Goal: Task Accomplishment & Management: Manage account settings

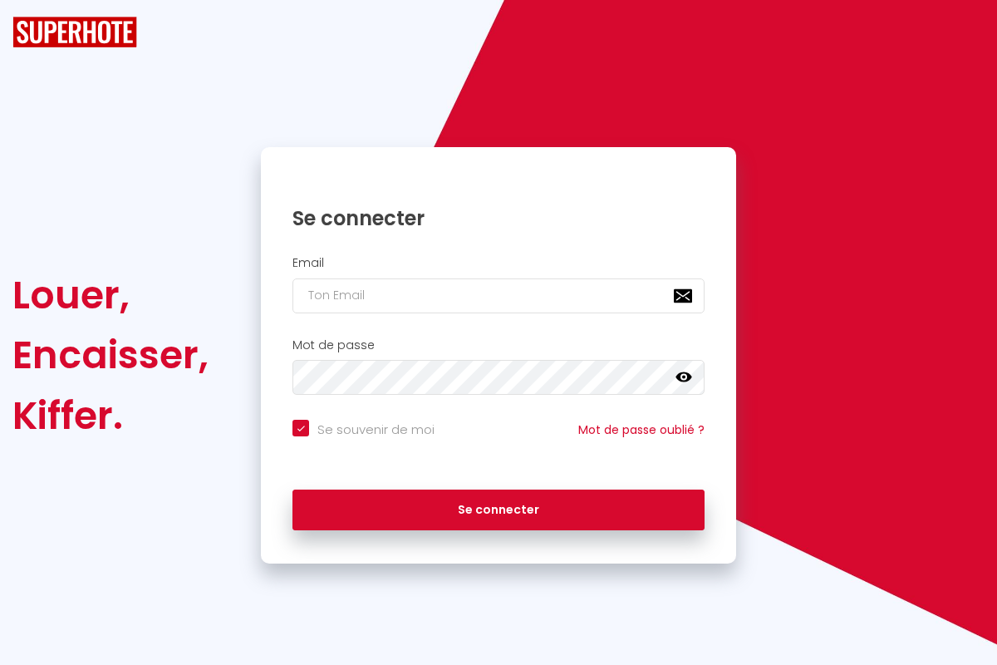
checkbox input "true"
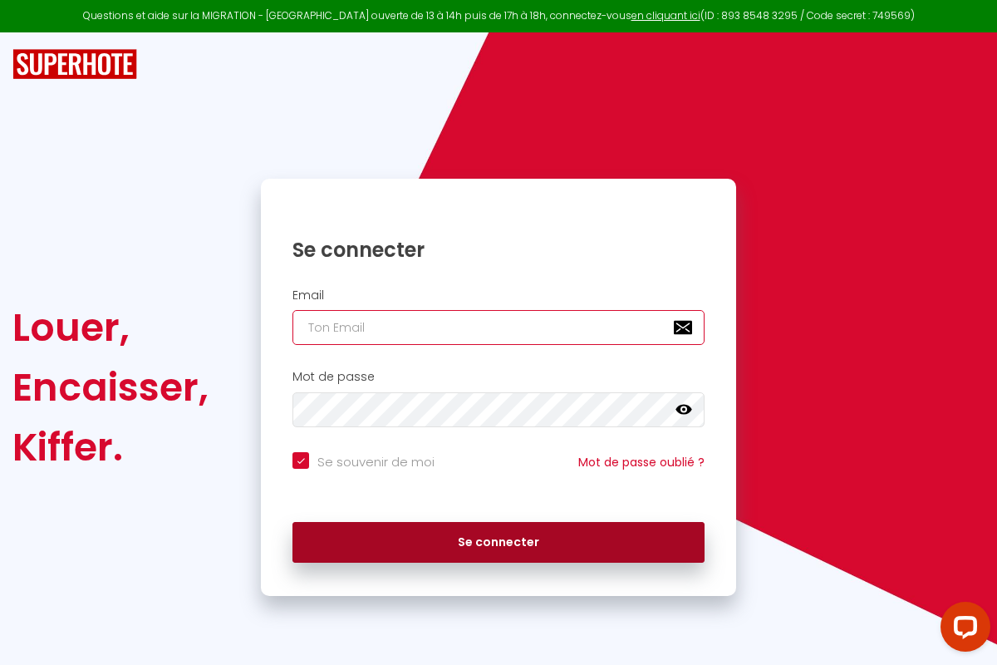
type input "[PERSON_NAME][EMAIL_ADDRESS][PERSON_NAME][DOMAIN_NAME]"
checkbox input "true"
type input "[PERSON_NAME][EMAIL_ADDRESS][PERSON_NAME][DOMAIN_NAME]"
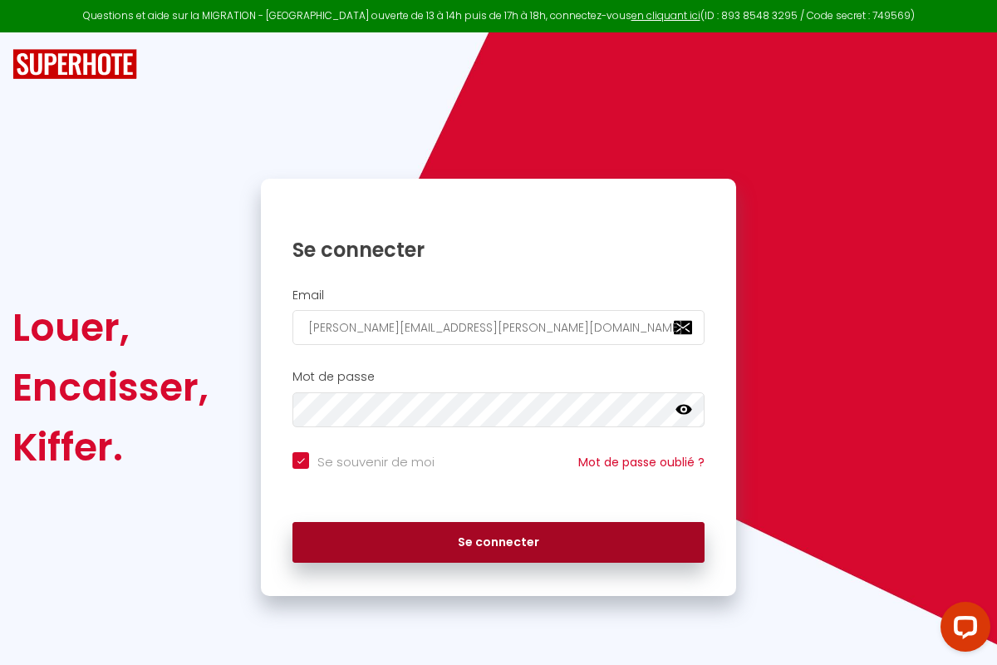
click at [499, 542] on button "Se connecter" at bounding box center [498, 543] width 412 height 42
checkbox input "true"
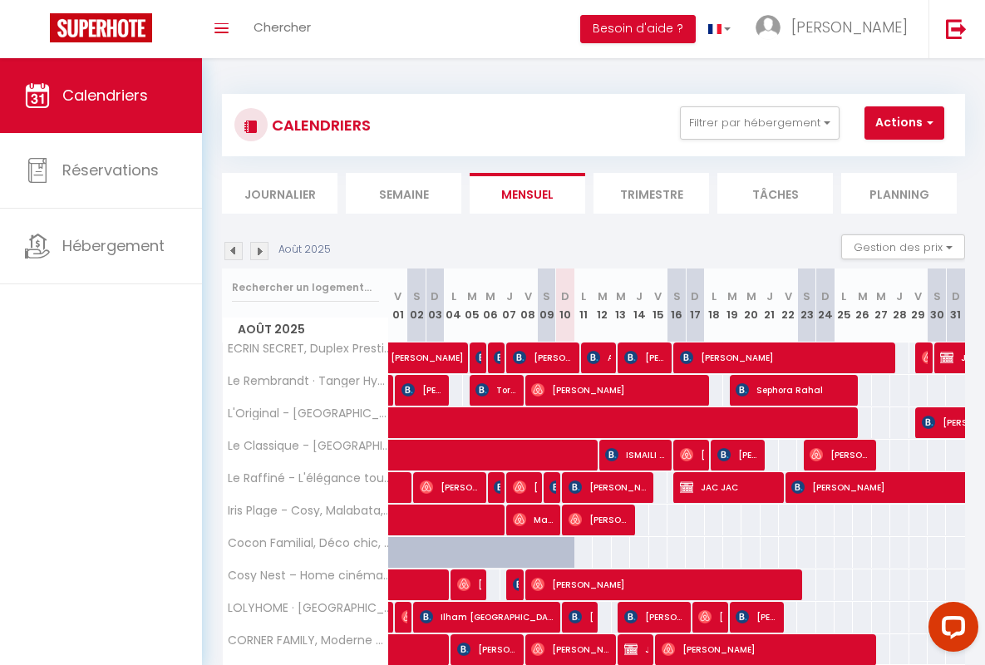
click at [403, 193] on li "Semaine" at bounding box center [403, 193] width 115 height 41
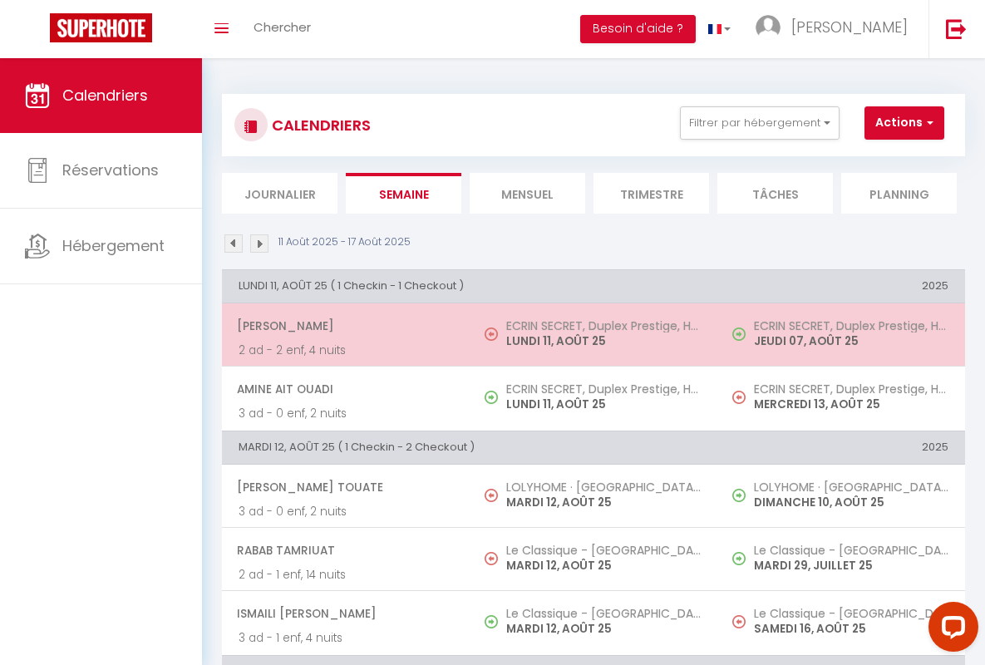
click at [342, 326] on span "[PERSON_NAME]" at bounding box center [345, 326] width 216 height 32
select select "OK"
select select "0"
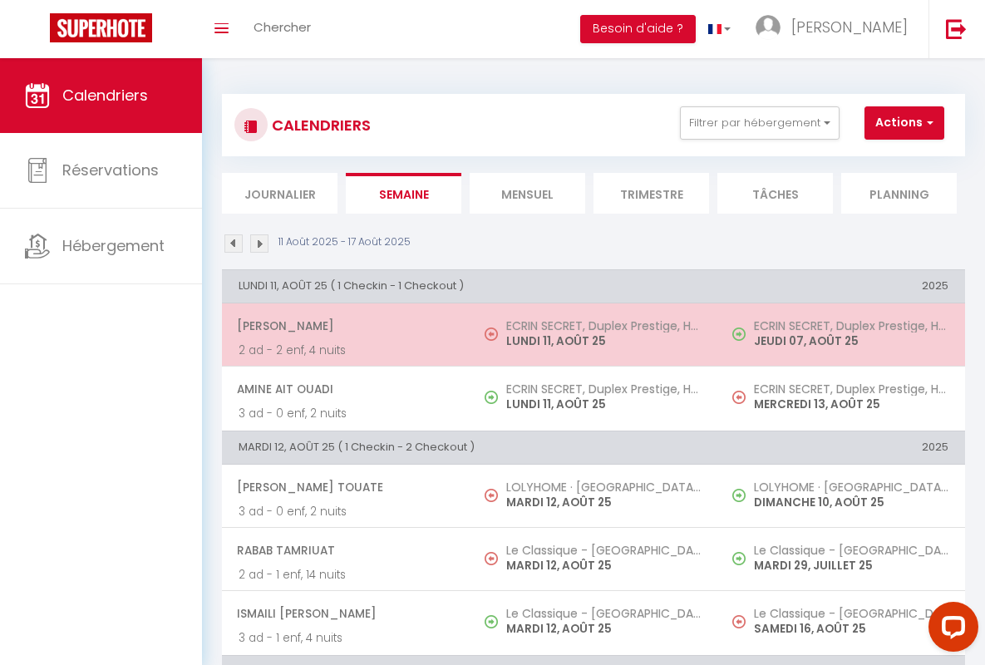
select select "1"
select select
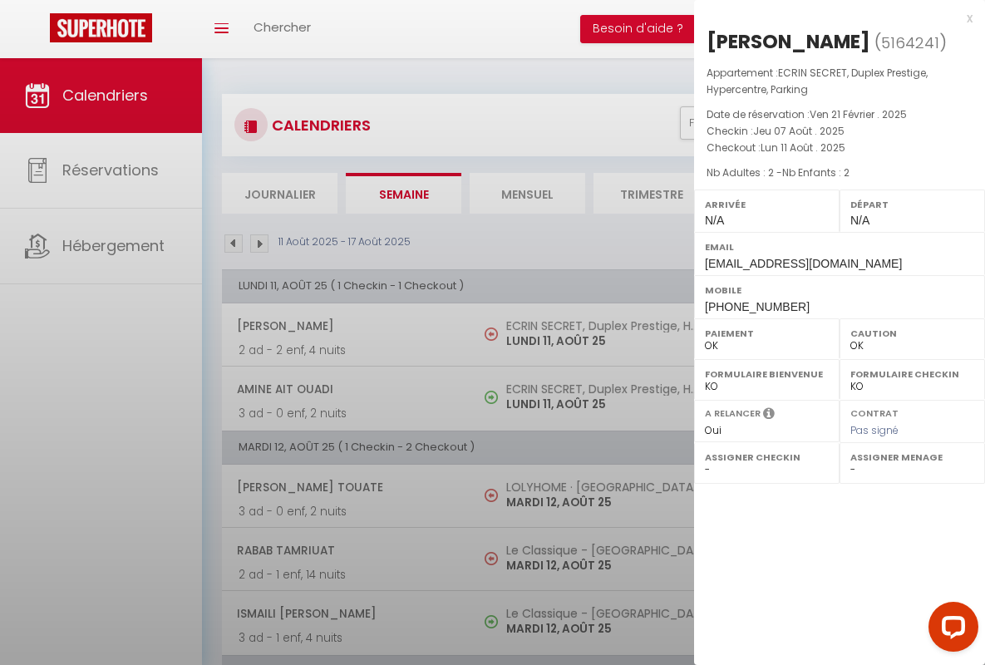
click at [833, 17] on div "x" at bounding box center [833, 18] width 278 height 20
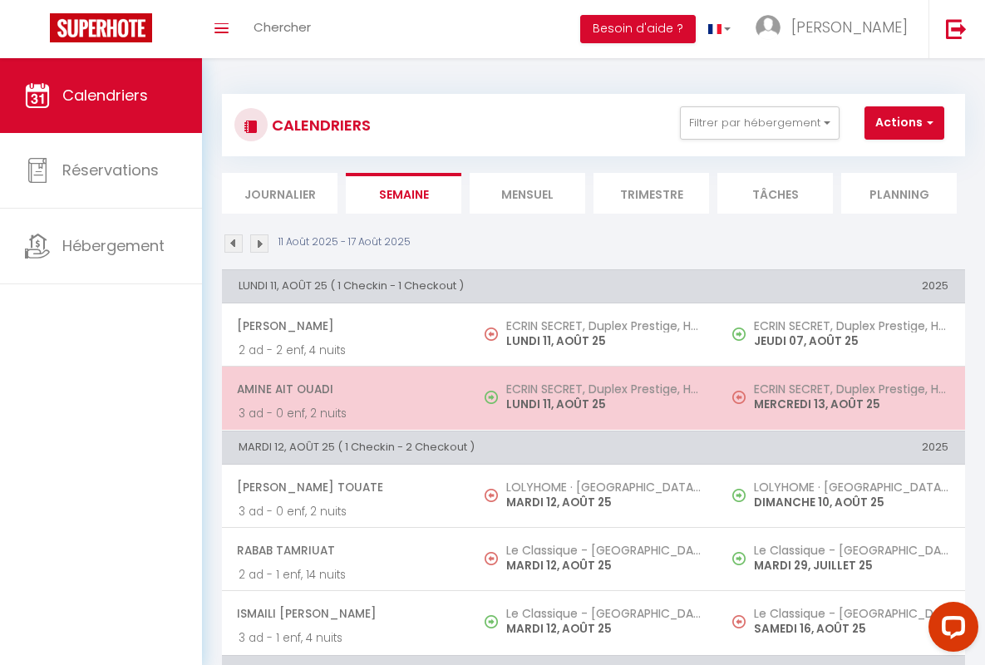
click at [342, 389] on span "Amine Ait Ouadi" at bounding box center [345, 389] width 216 height 32
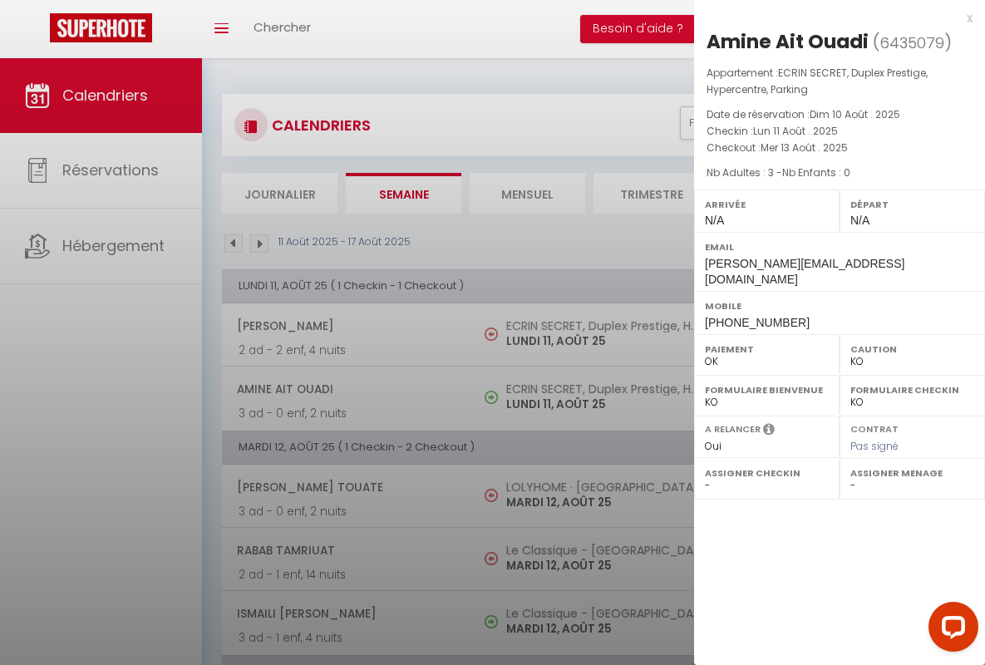
click at [833, 17] on div "x" at bounding box center [833, 18] width 278 height 20
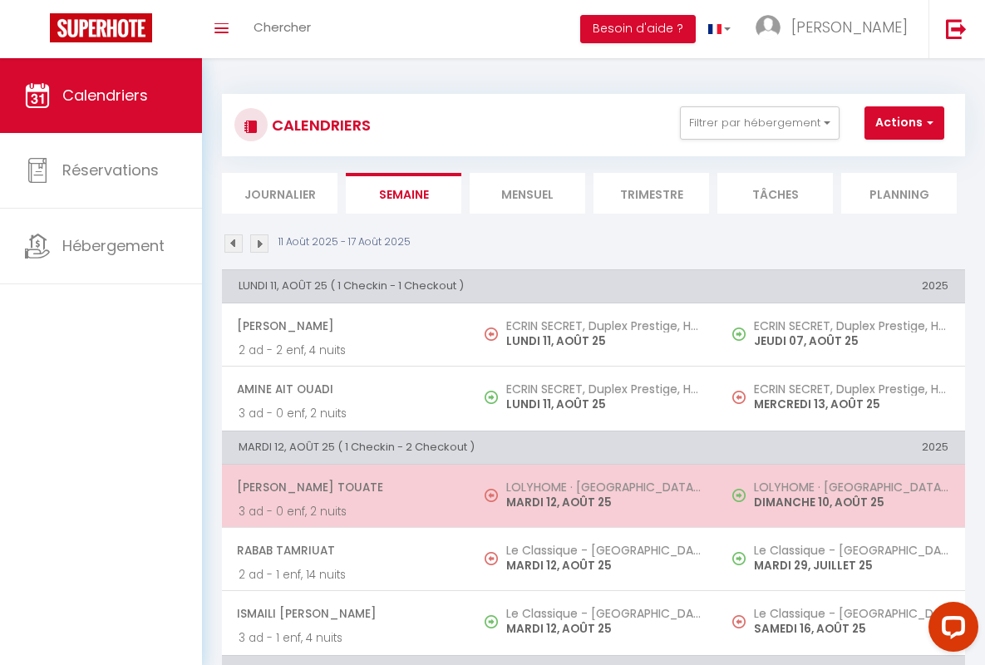
click at [342, 486] on span "[PERSON_NAME] Touate" at bounding box center [345, 487] width 216 height 32
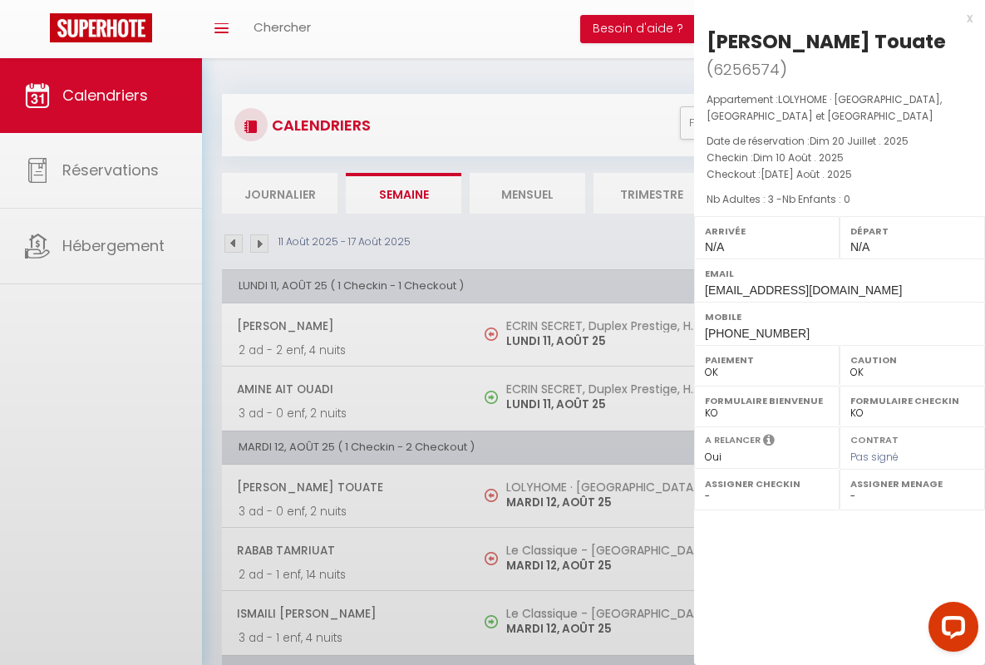
click at [833, 17] on div "x" at bounding box center [833, 18] width 278 height 20
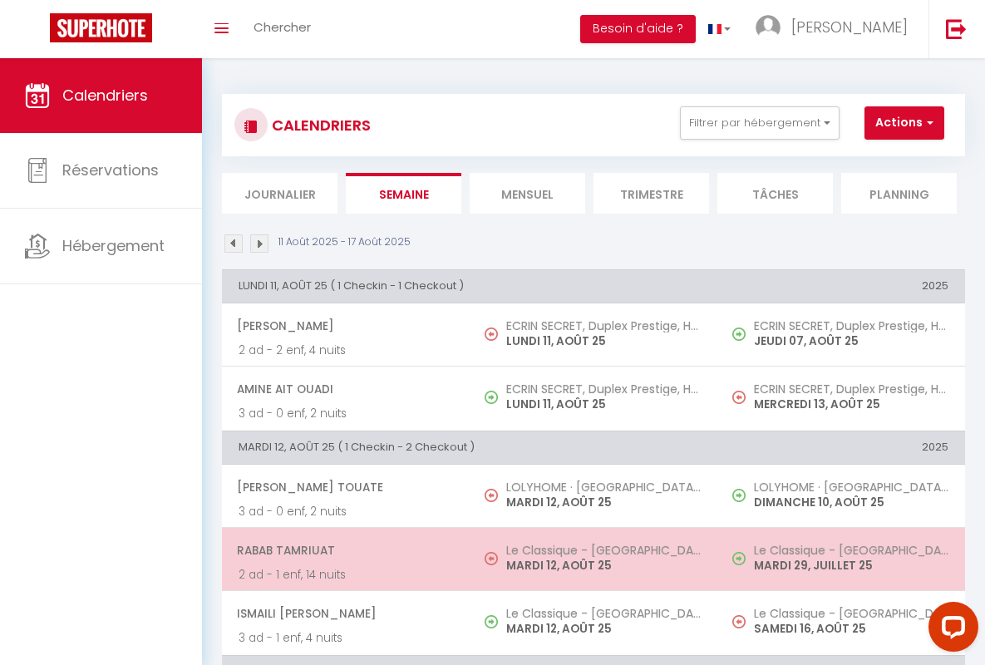
click at [342, 550] on span "rabab tamriuat" at bounding box center [345, 550] width 216 height 32
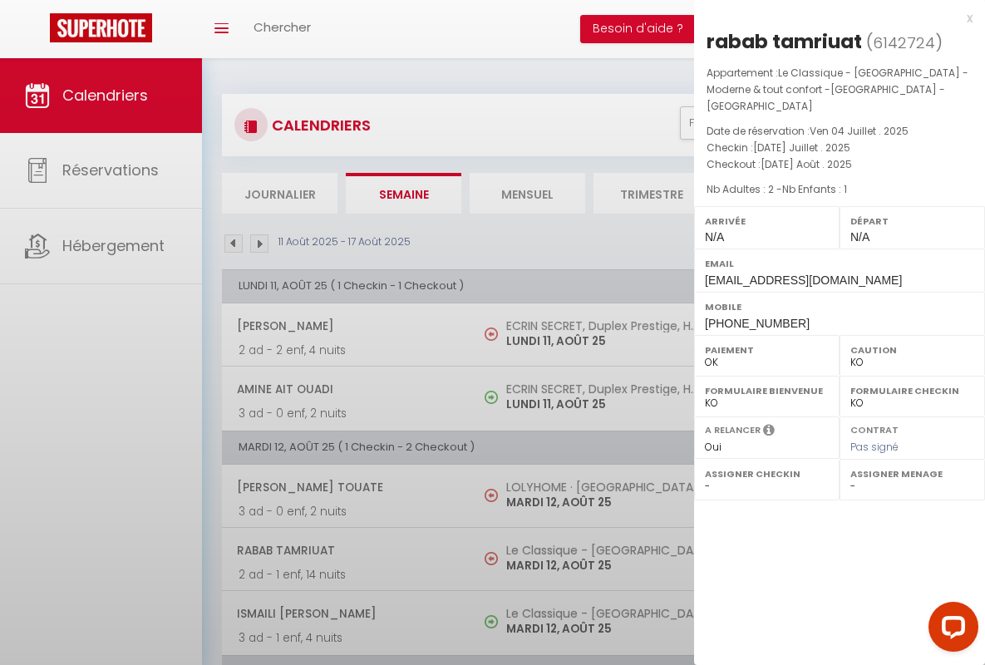
click at [833, 17] on div "x" at bounding box center [833, 18] width 278 height 20
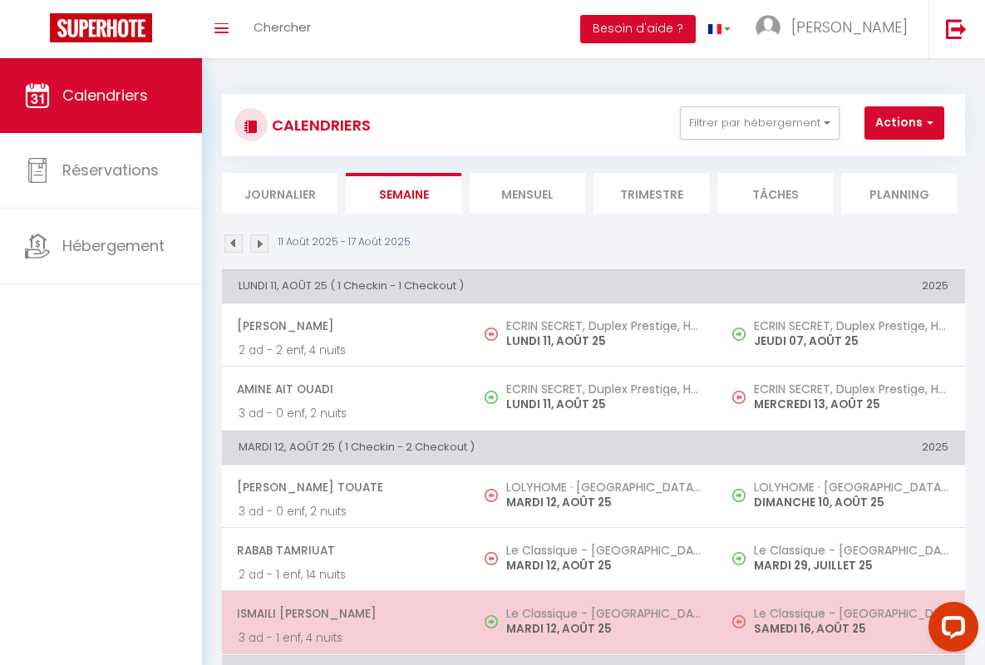
click at [342, 613] on span "ISMAILI [PERSON_NAME]" at bounding box center [345, 613] width 216 height 32
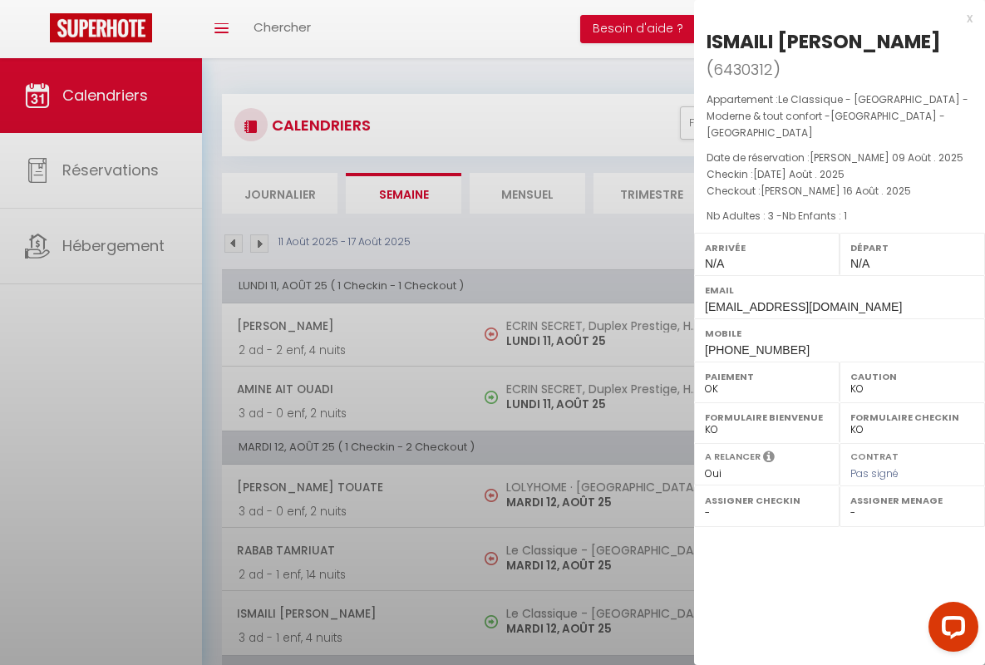
click at [833, 17] on div "x" at bounding box center [833, 18] width 278 height 20
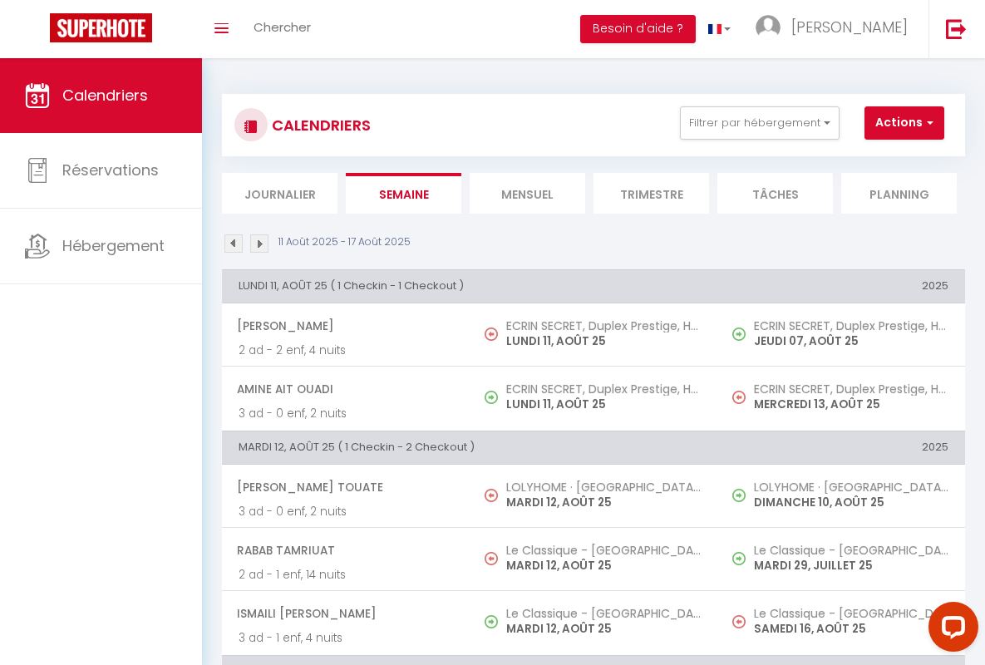
scroll to position [379, 0]
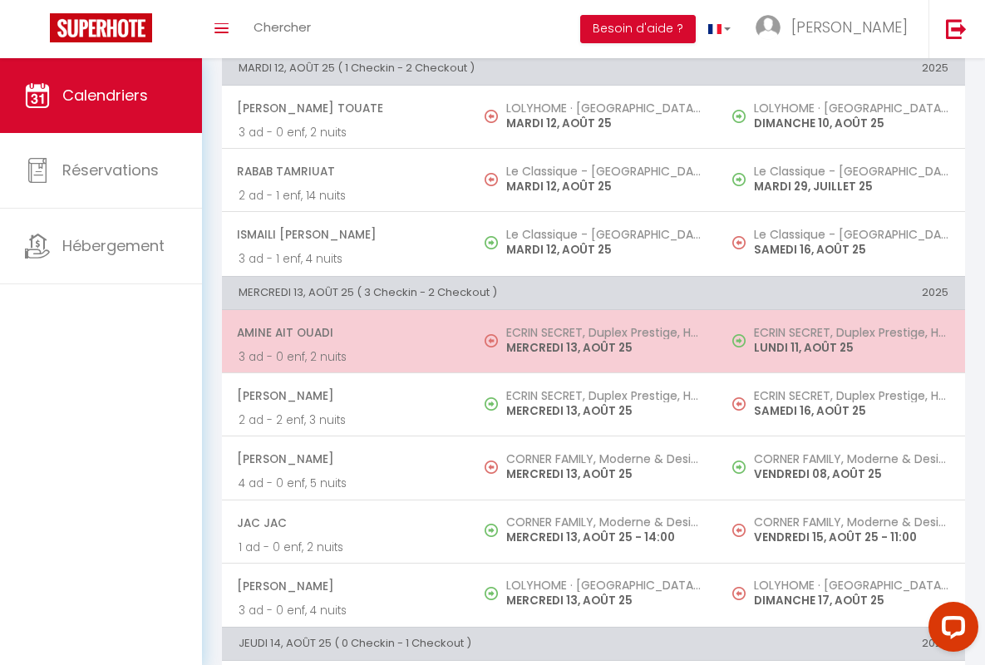
click at [342, 332] on span "Amine Ait Ouadi" at bounding box center [345, 333] width 216 height 32
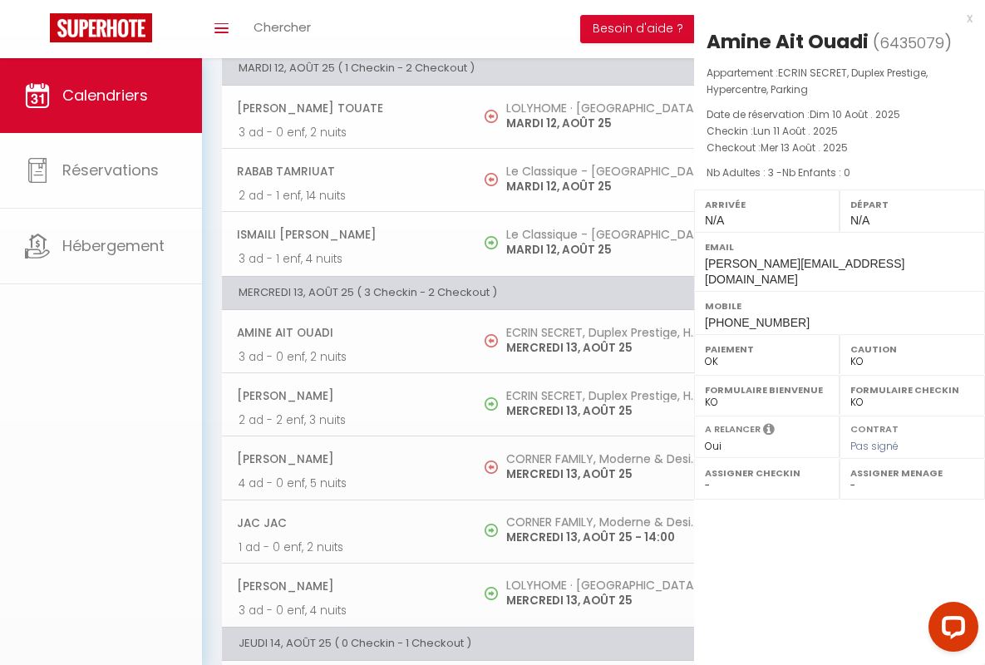
click at [833, 17] on div "x" at bounding box center [833, 18] width 278 height 20
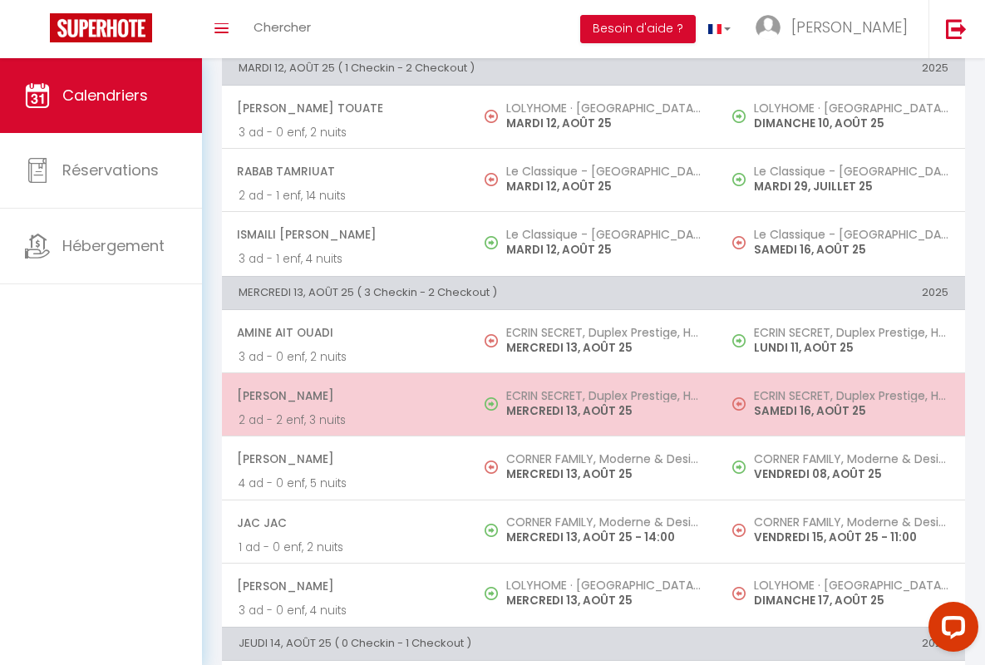
click at [342, 395] on span "[PERSON_NAME]" at bounding box center [345, 396] width 216 height 32
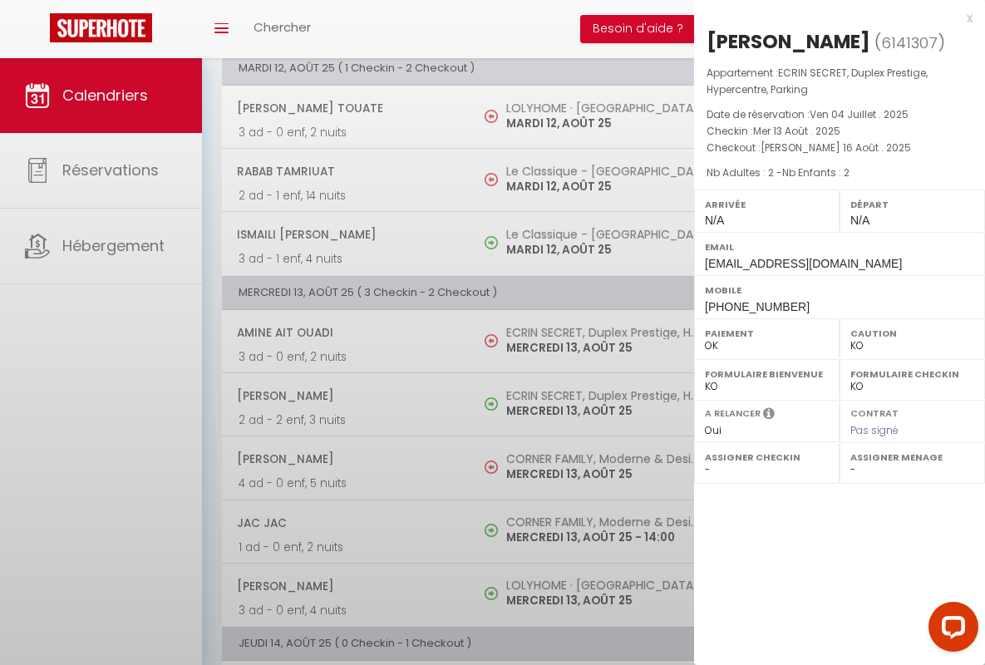
click at [833, 17] on div "x" at bounding box center [833, 18] width 278 height 20
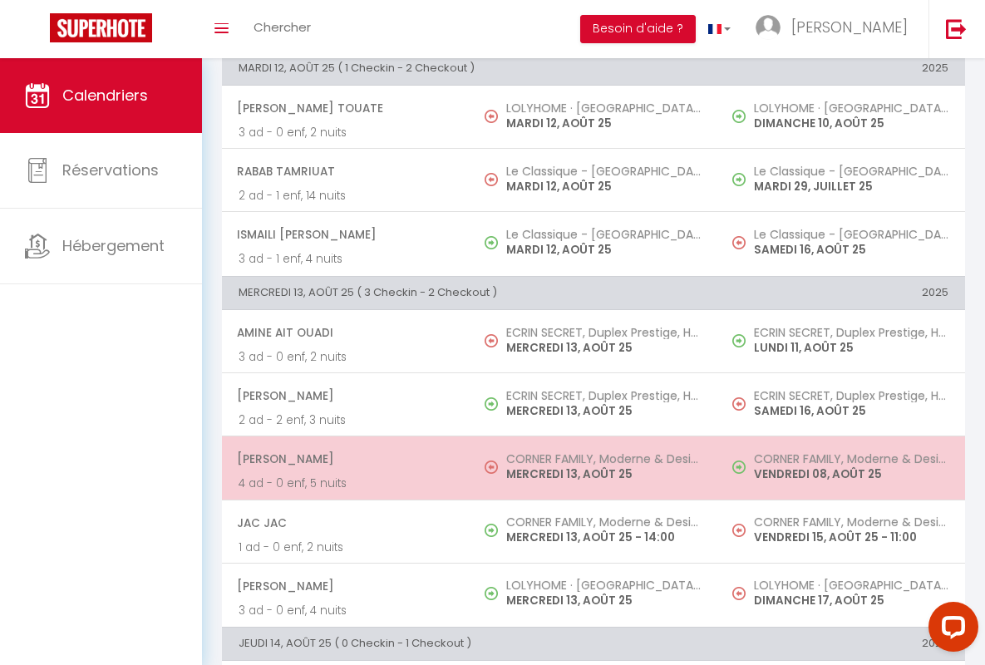
click at [342, 459] on span "[PERSON_NAME]" at bounding box center [345, 459] width 216 height 32
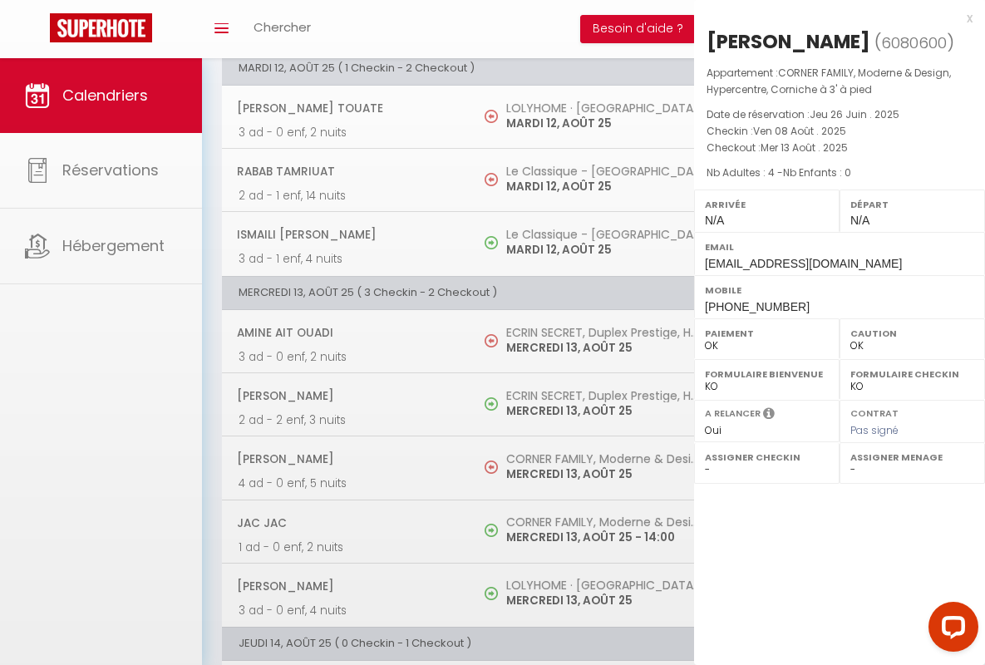
click at [833, 17] on div "x" at bounding box center [833, 18] width 278 height 20
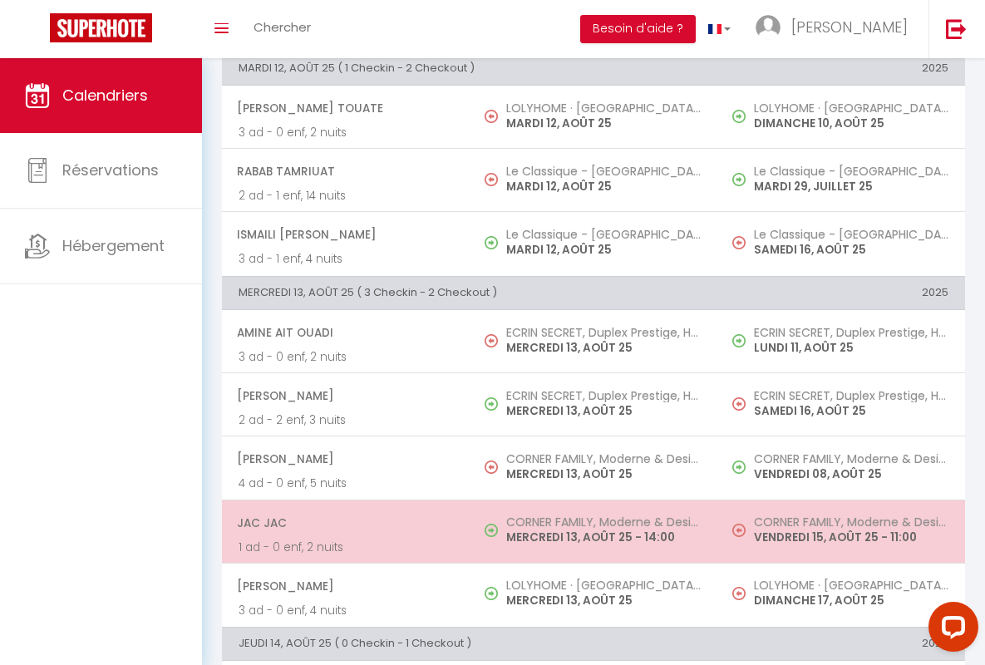
click at [342, 522] on span "JAC JAC" at bounding box center [345, 523] width 216 height 32
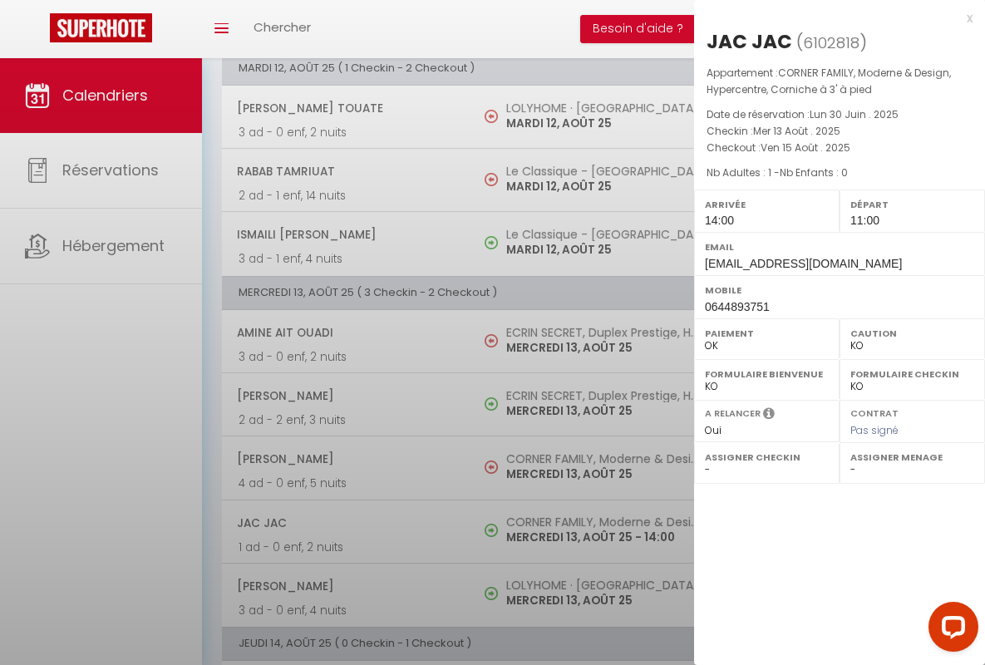
click at [833, 17] on div "x" at bounding box center [833, 18] width 278 height 20
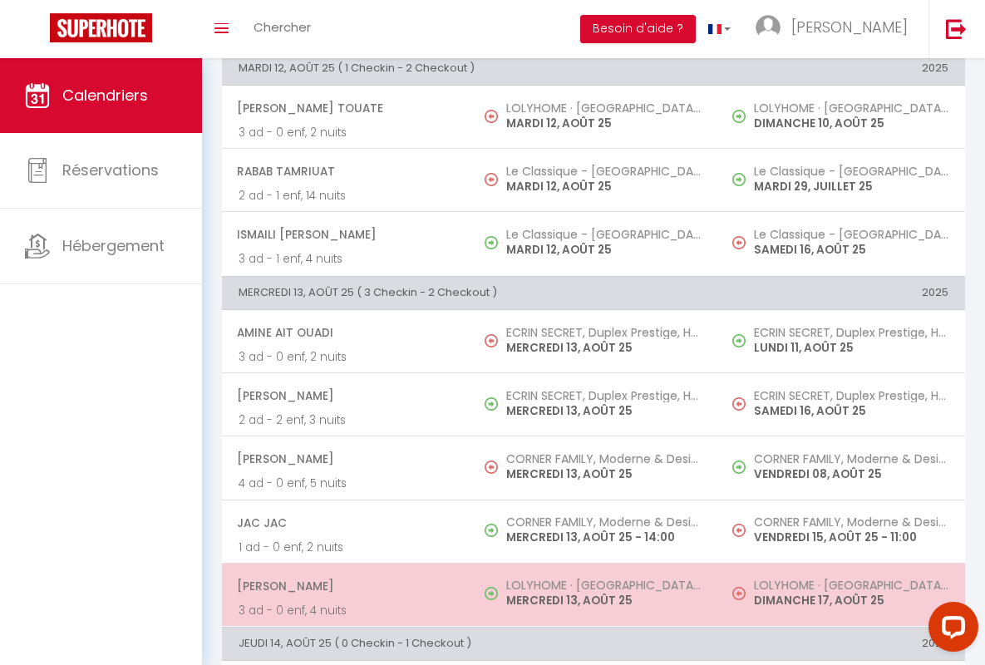
click at [342, 585] on span "[PERSON_NAME]" at bounding box center [345, 586] width 216 height 32
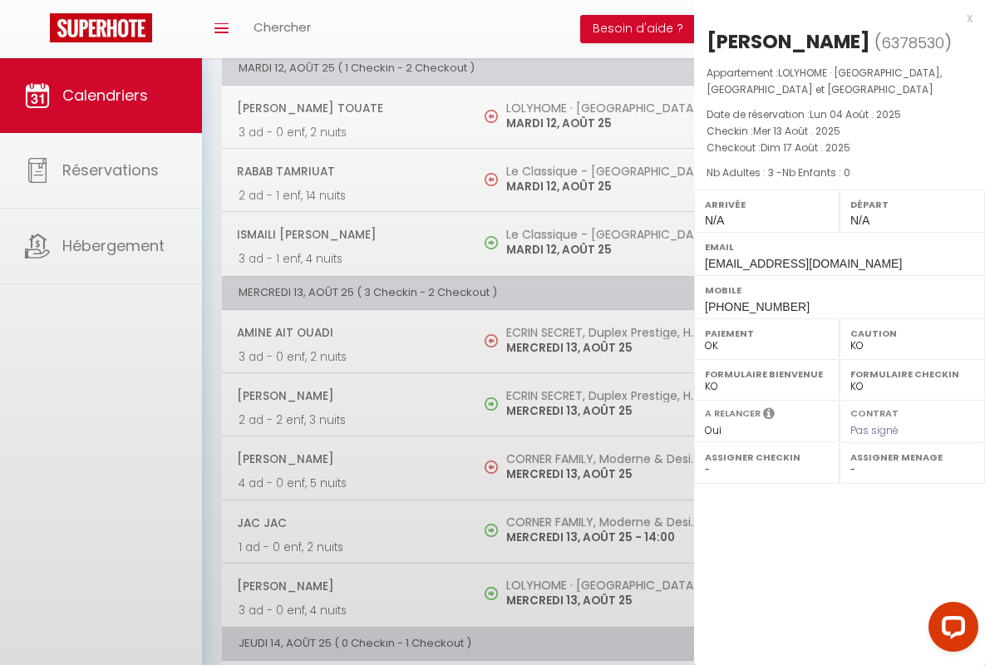
click at [833, 17] on div "x" at bounding box center [833, 18] width 278 height 20
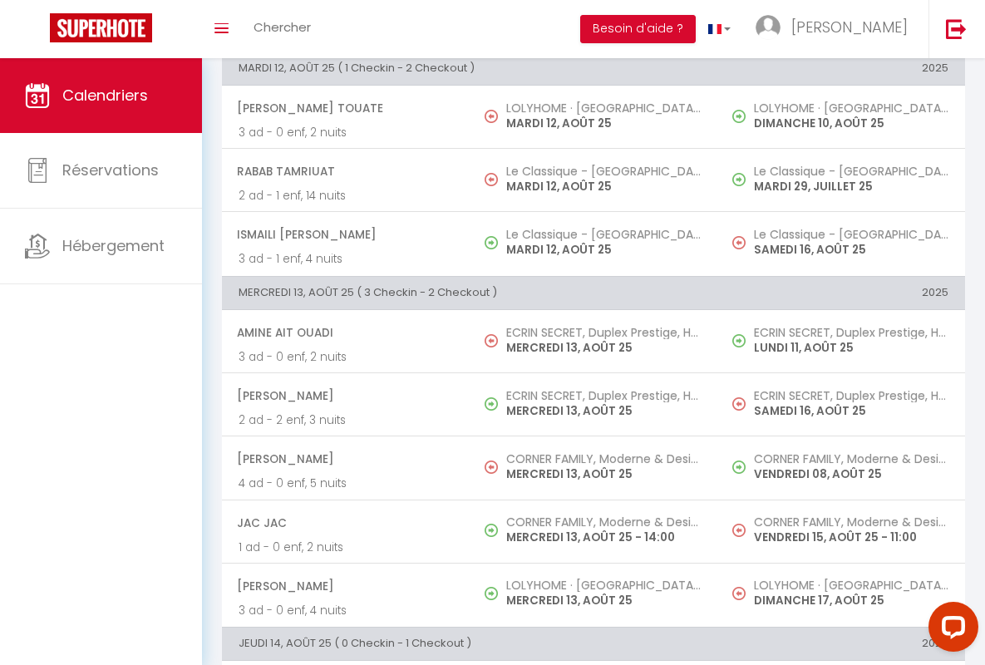
scroll to position [730, 0]
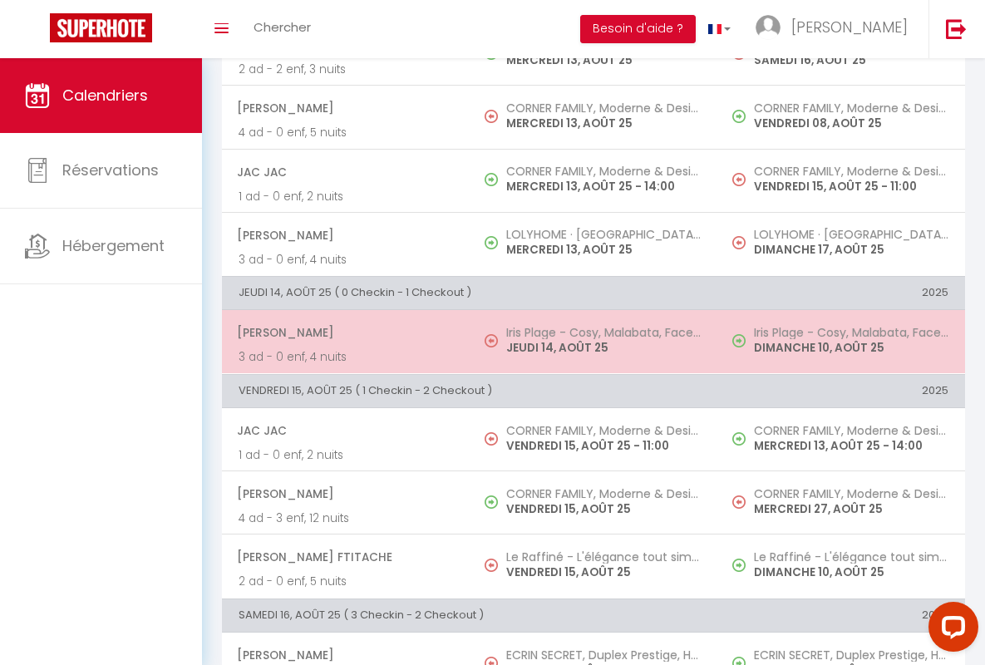
click at [342, 332] on span "[PERSON_NAME]" at bounding box center [345, 333] width 216 height 32
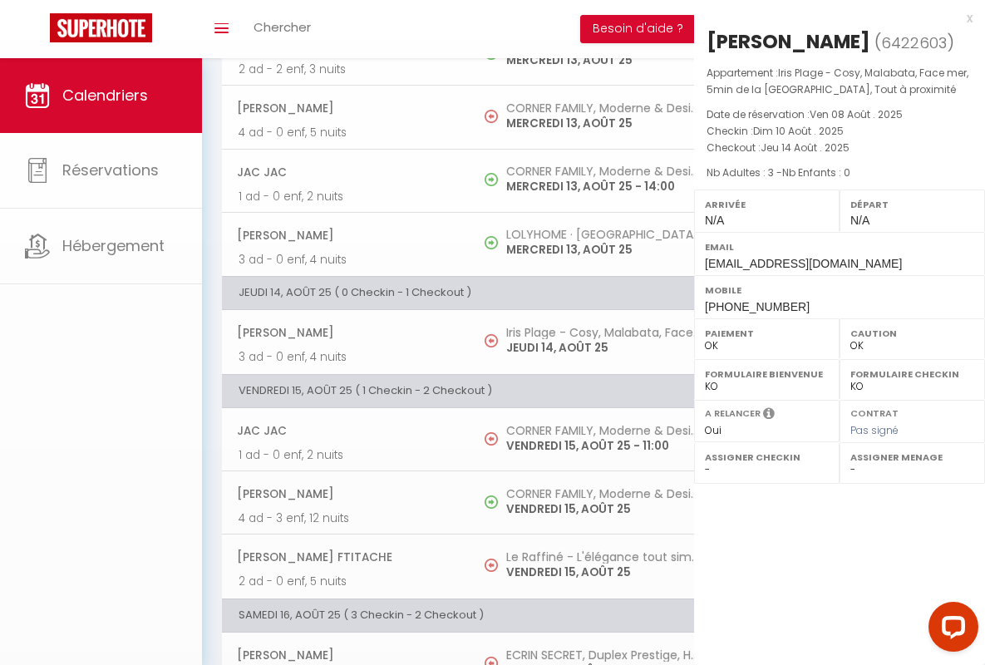
click at [833, 17] on div "x" at bounding box center [833, 18] width 278 height 20
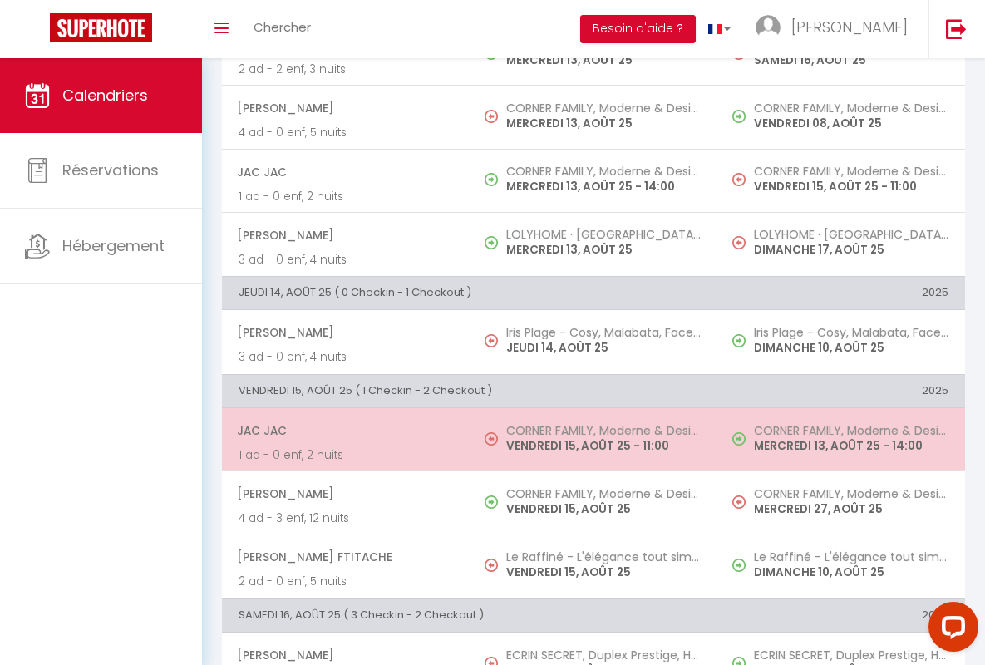
click at [342, 430] on span "JAC JAC" at bounding box center [345, 431] width 216 height 32
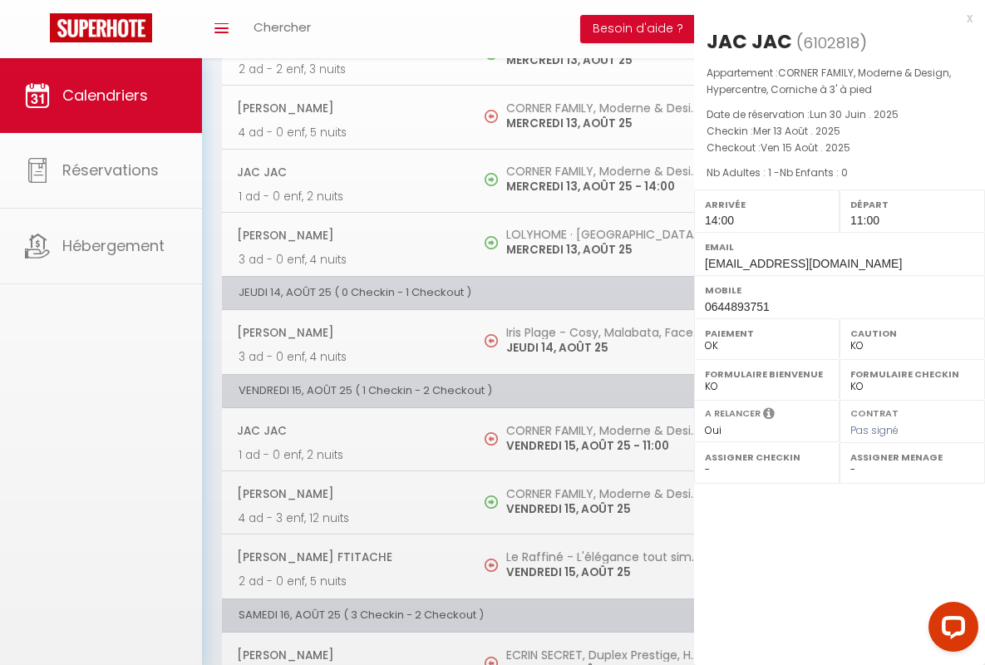
click at [833, 17] on div "x" at bounding box center [833, 18] width 278 height 20
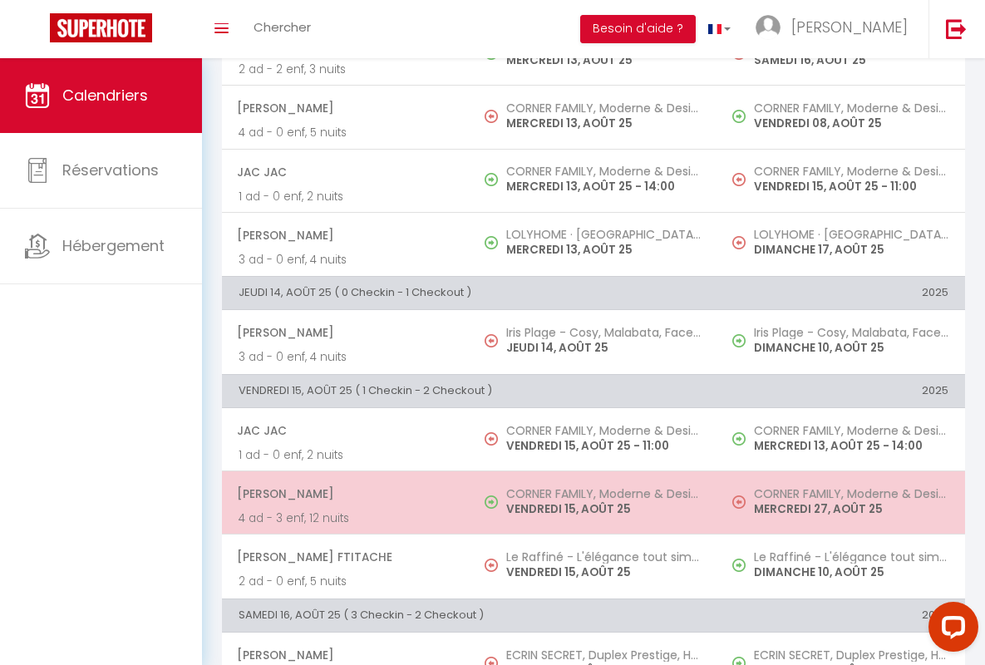
click at [342, 494] on span "[PERSON_NAME]" at bounding box center [345, 494] width 216 height 32
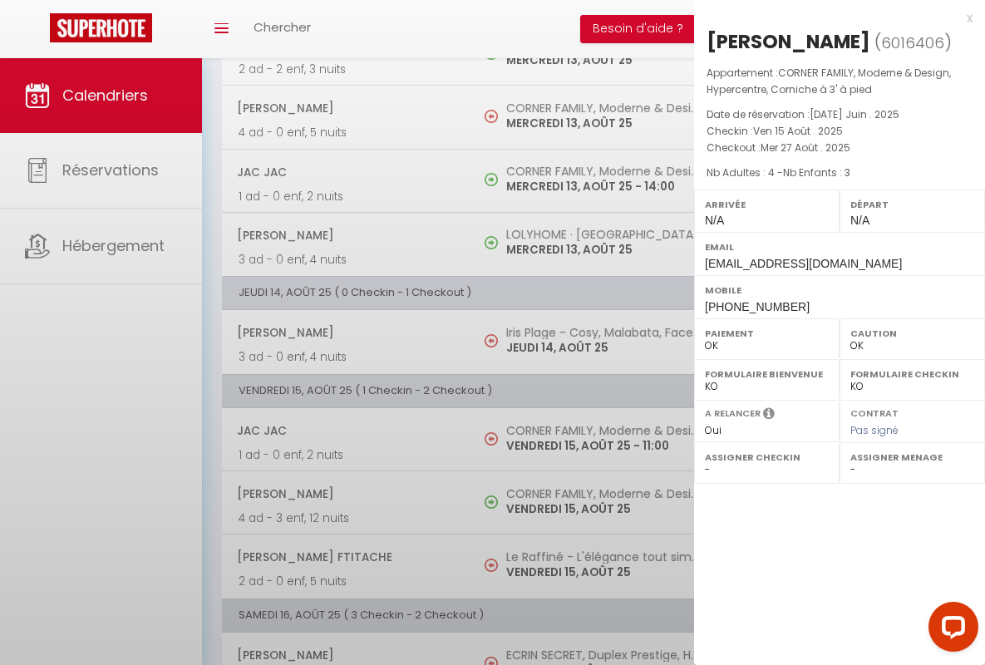
click at [833, 17] on div "x" at bounding box center [833, 18] width 278 height 20
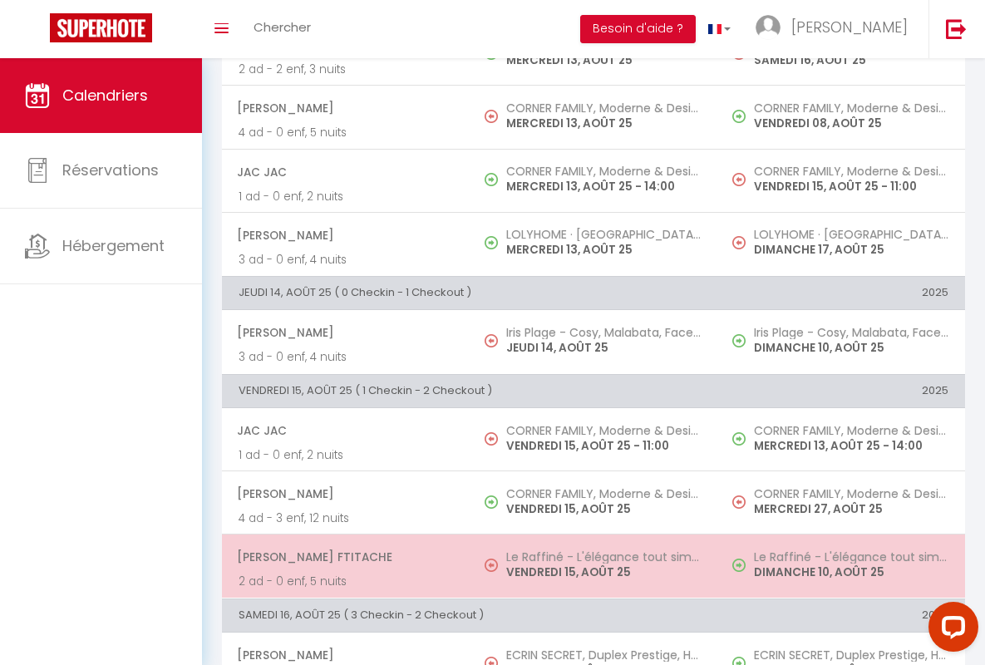
click at [342, 557] on span "[PERSON_NAME] Ftitache" at bounding box center [345, 557] width 216 height 32
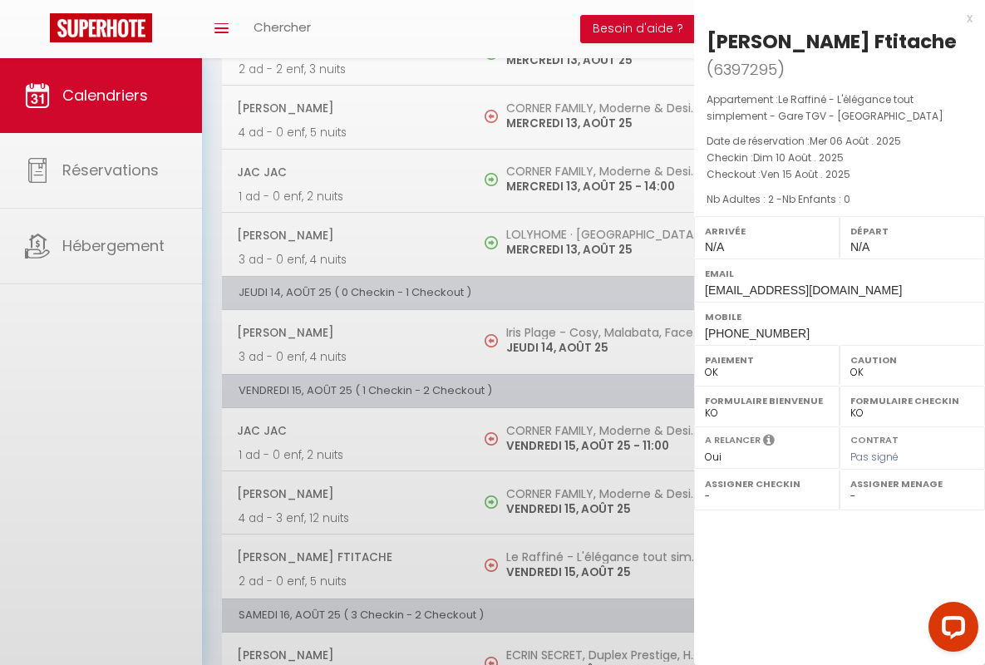
click at [833, 17] on div "x" at bounding box center [833, 18] width 278 height 20
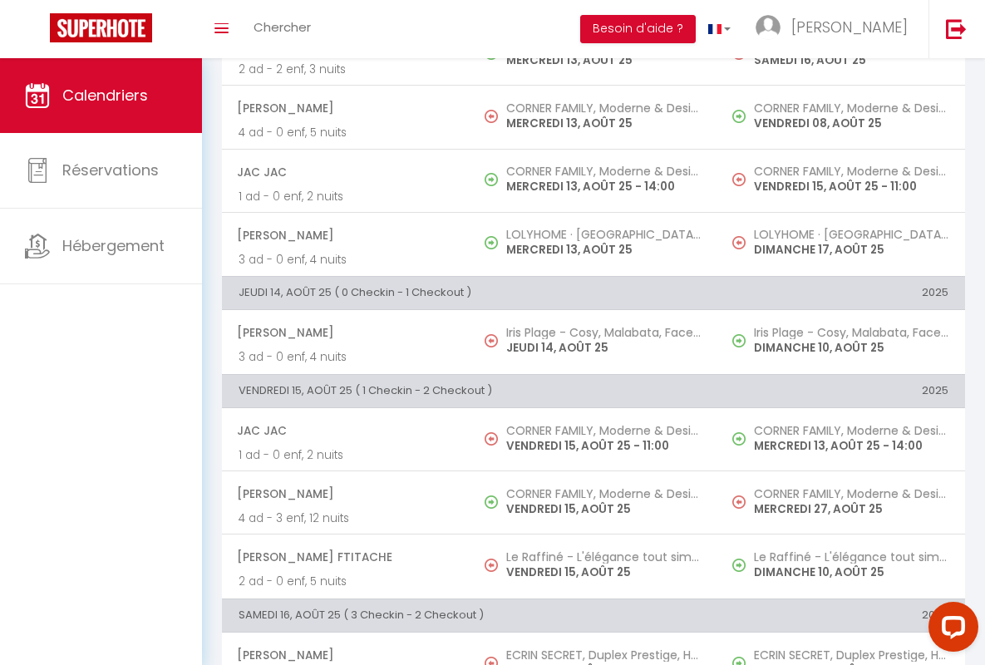
scroll to position [735, 0]
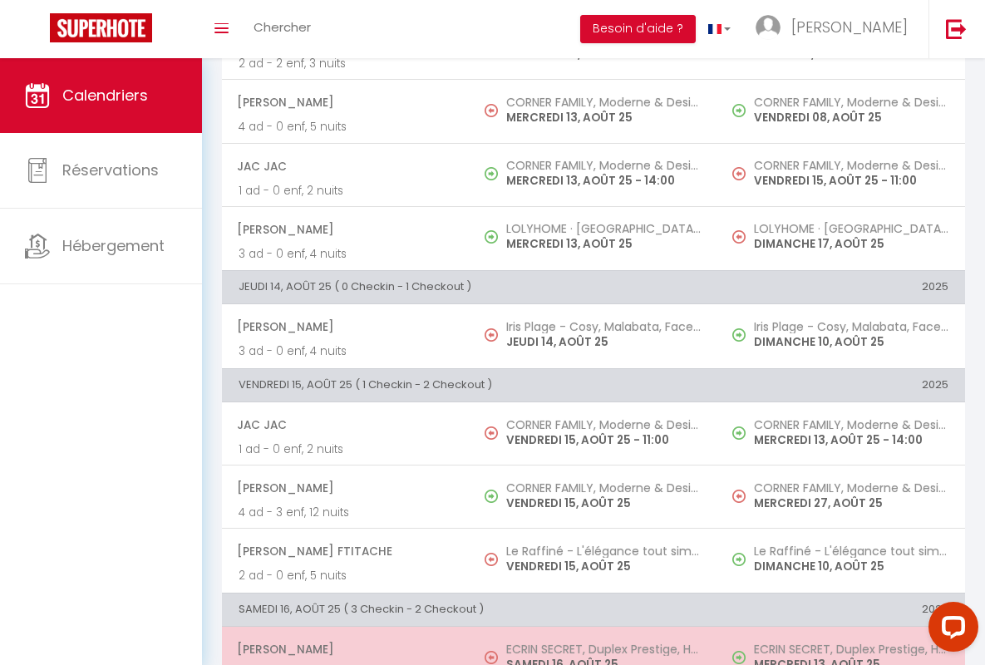
click at [342, 649] on span "[PERSON_NAME]" at bounding box center [345, 649] width 216 height 32
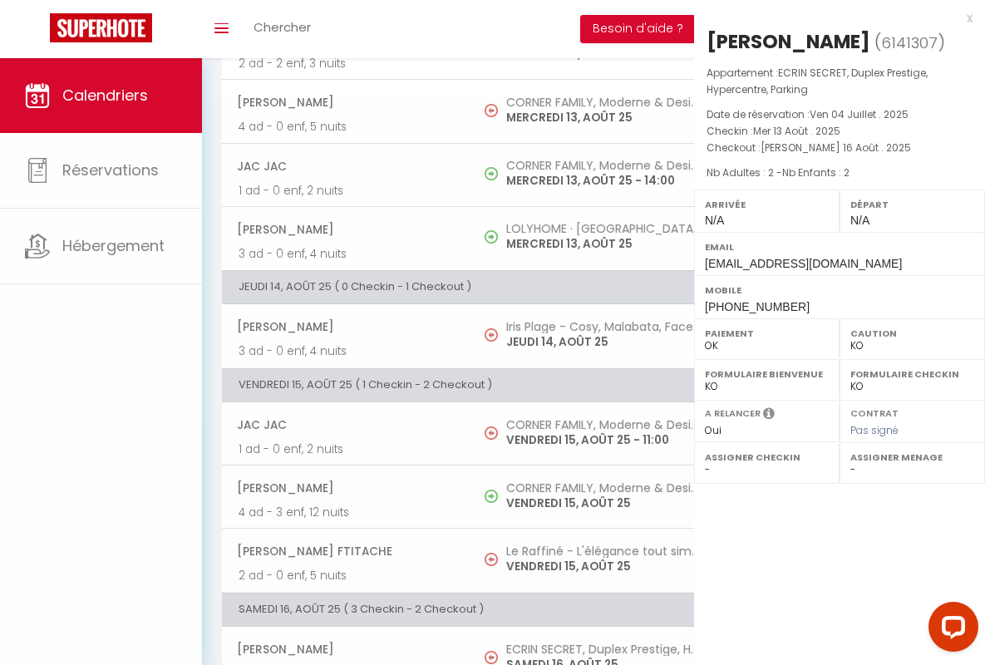
click at [833, 17] on div "x" at bounding box center [833, 18] width 278 height 20
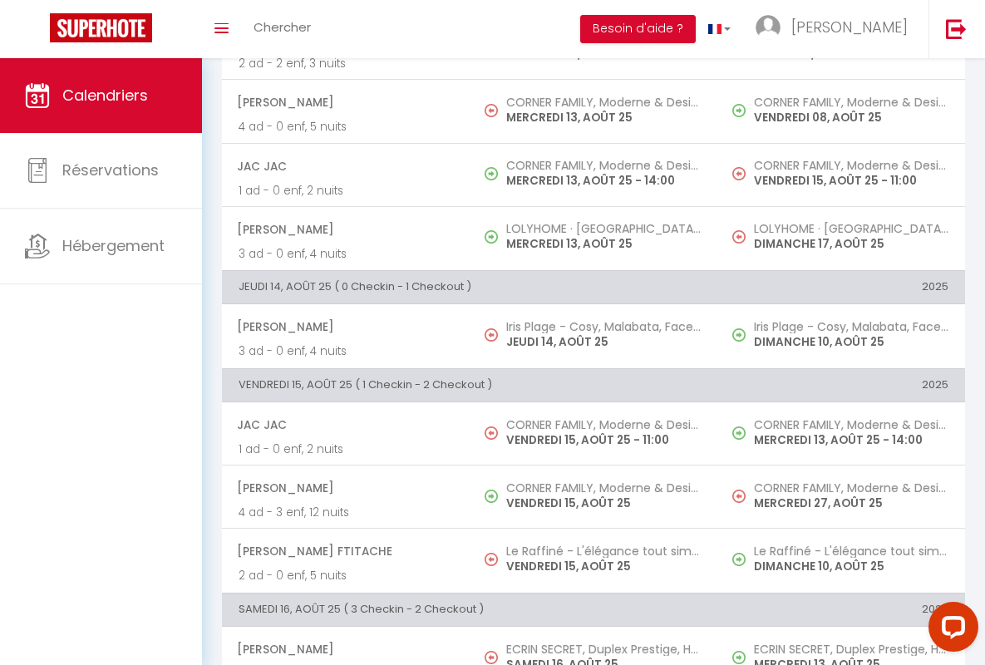
scroll to position [1115, 0]
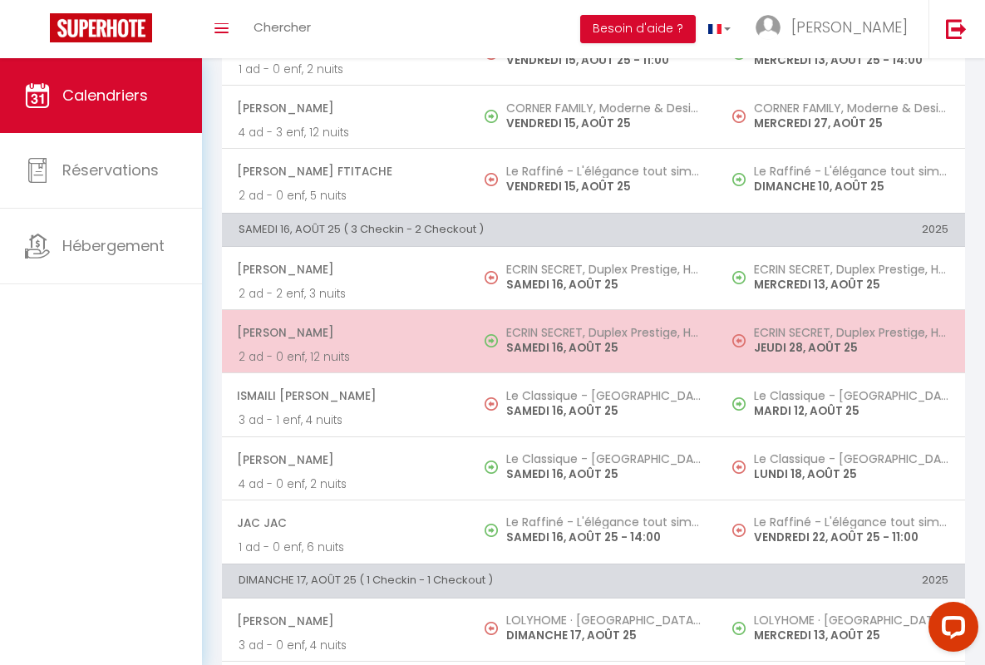
click at [342, 332] on span "[PERSON_NAME]" at bounding box center [345, 333] width 216 height 32
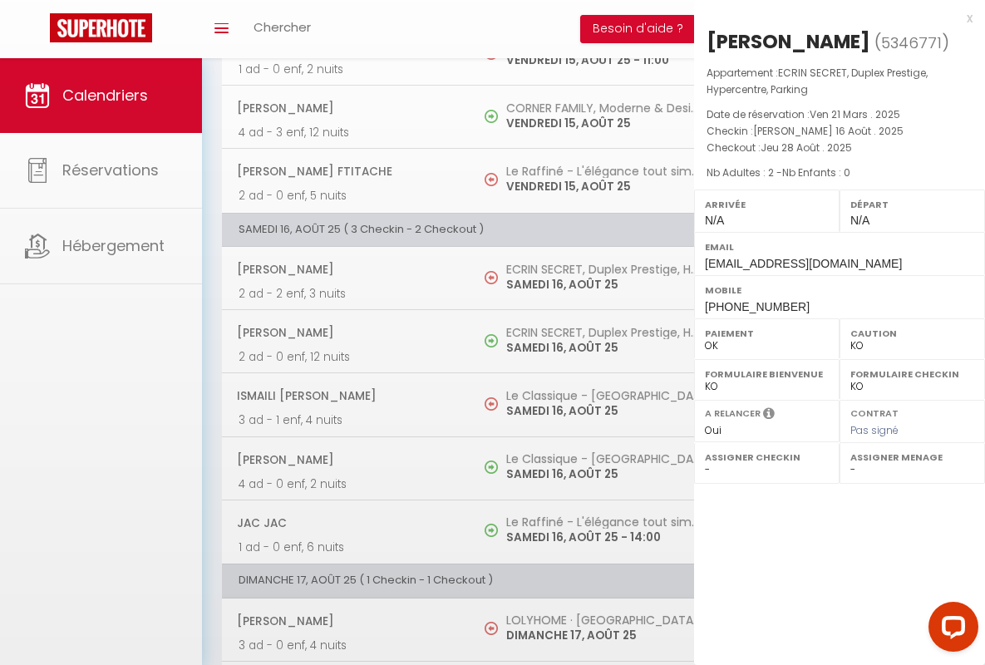
click at [833, 17] on div "x" at bounding box center [833, 18] width 278 height 20
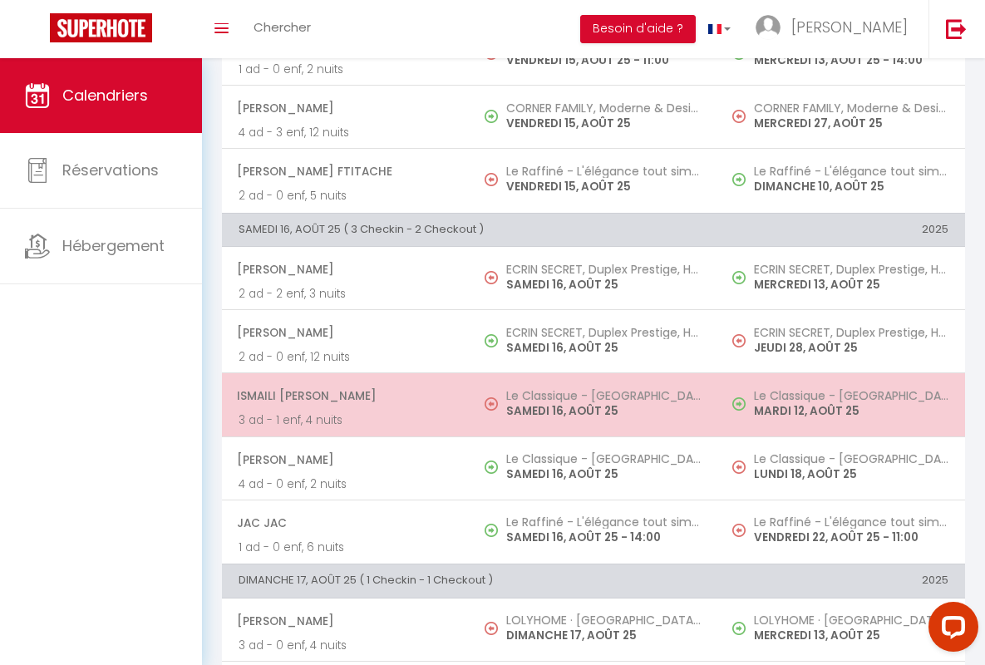
click at [342, 395] on span "ISMAILI [PERSON_NAME]" at bounding box center [345, 396] width 216 height 32
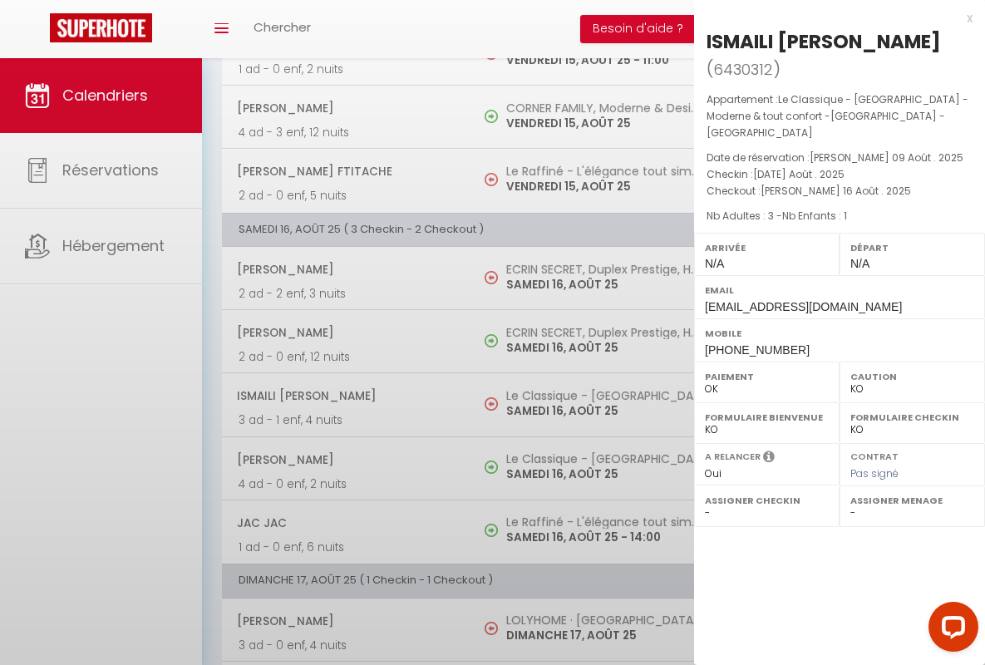
click at [833, 17] on div "x" at bounding box center [833, 18] width 278 height 20
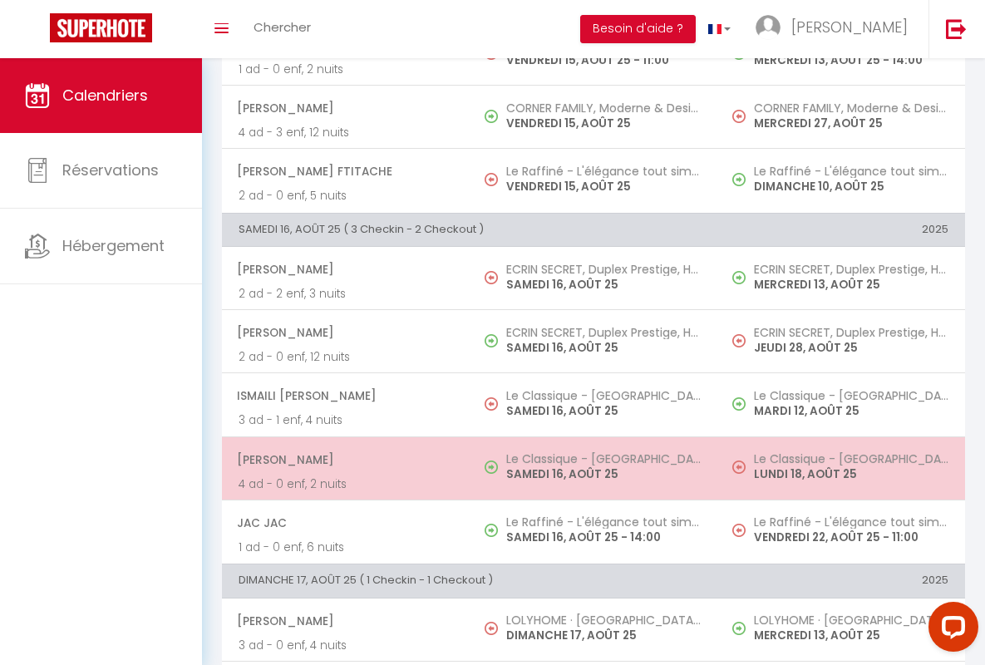
click at [342, 459] on span "[PERSON_NAME]" at bounding box center [345, 460] width 216 height 32
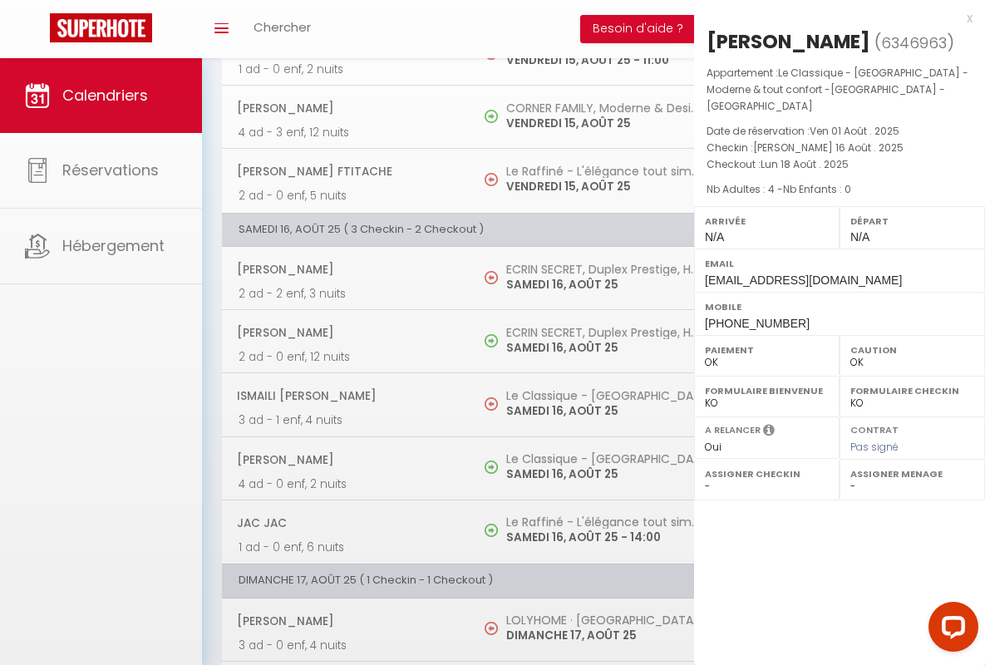
click at [833, 17] on div "x" at bounding box center [833, 18] width 278 height 20
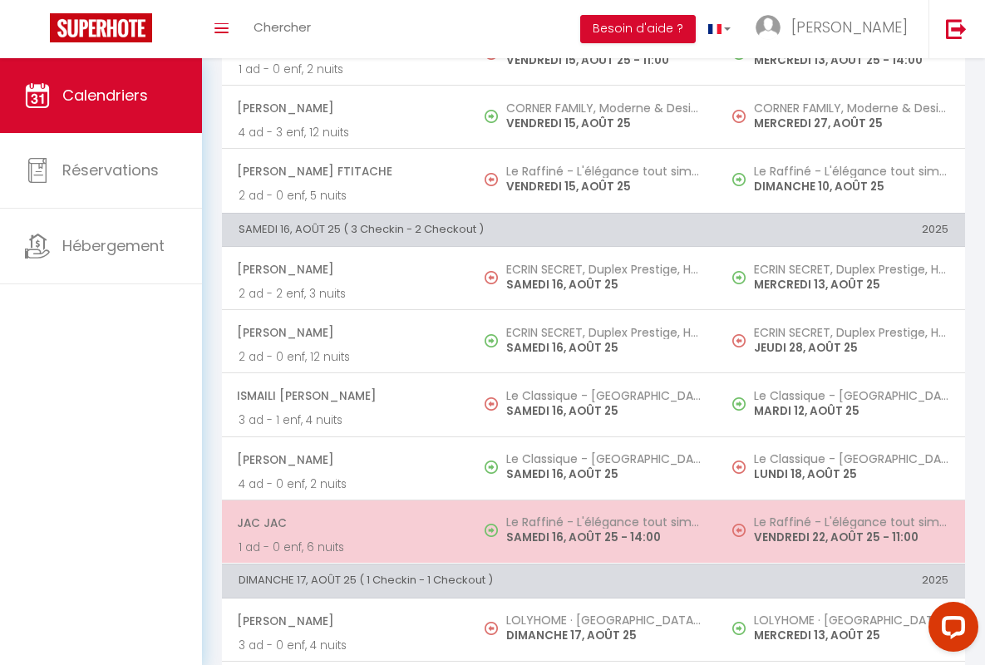
click at [342, 522] on span "JAC JAC" at bounding box center [345, 523] width 216 height 32
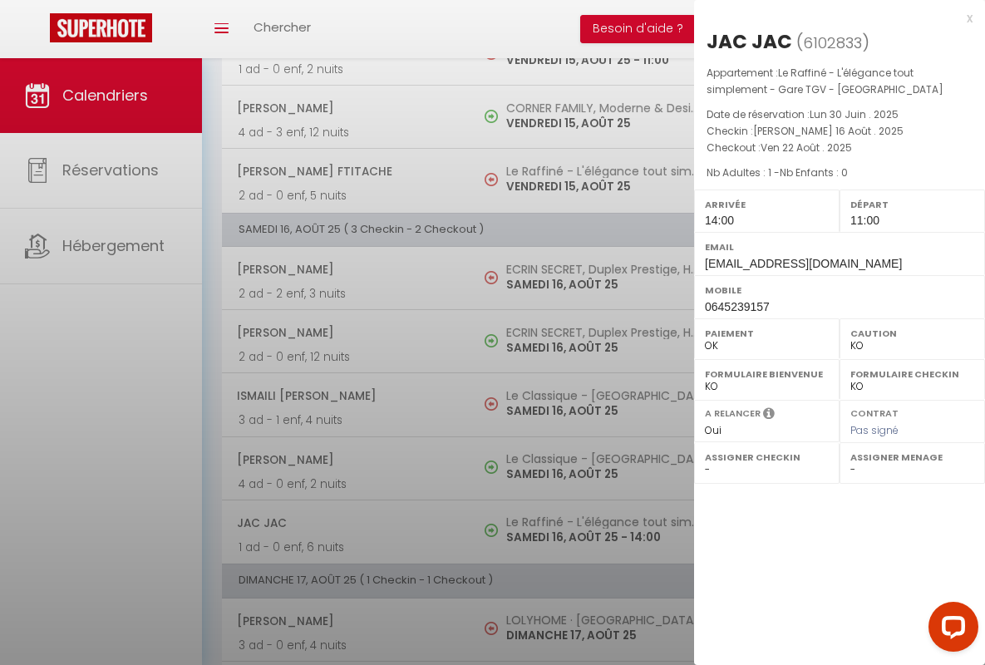
click at [833, 17] on div "x" at bounding box center [833, 18] width 278 height 20
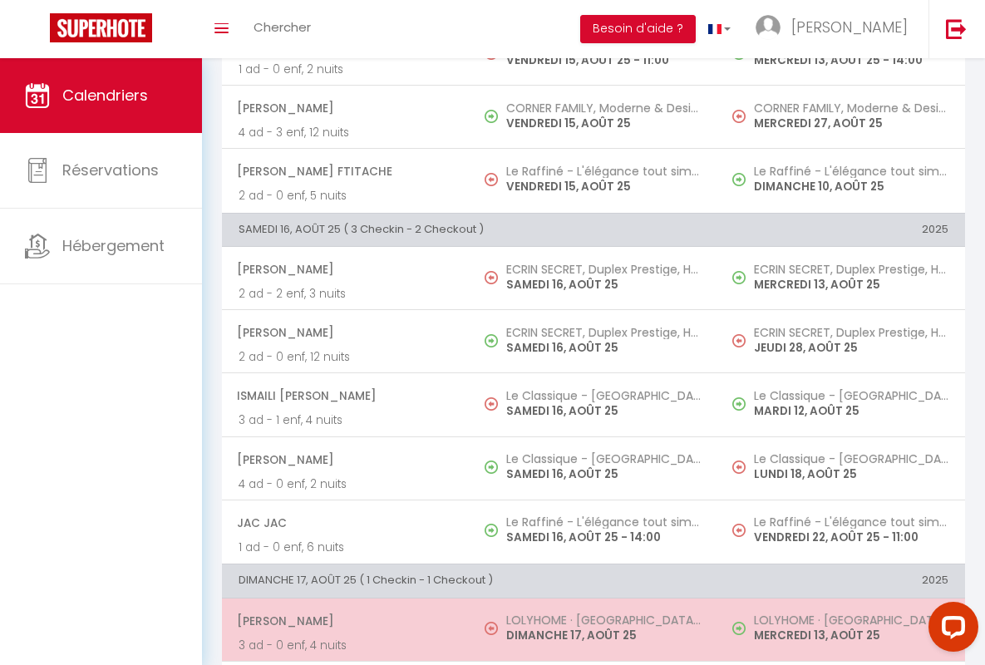
click at [342, 620] on span "[PERSON_NAME]" at bounding box center [345, 621] width 216 height 32
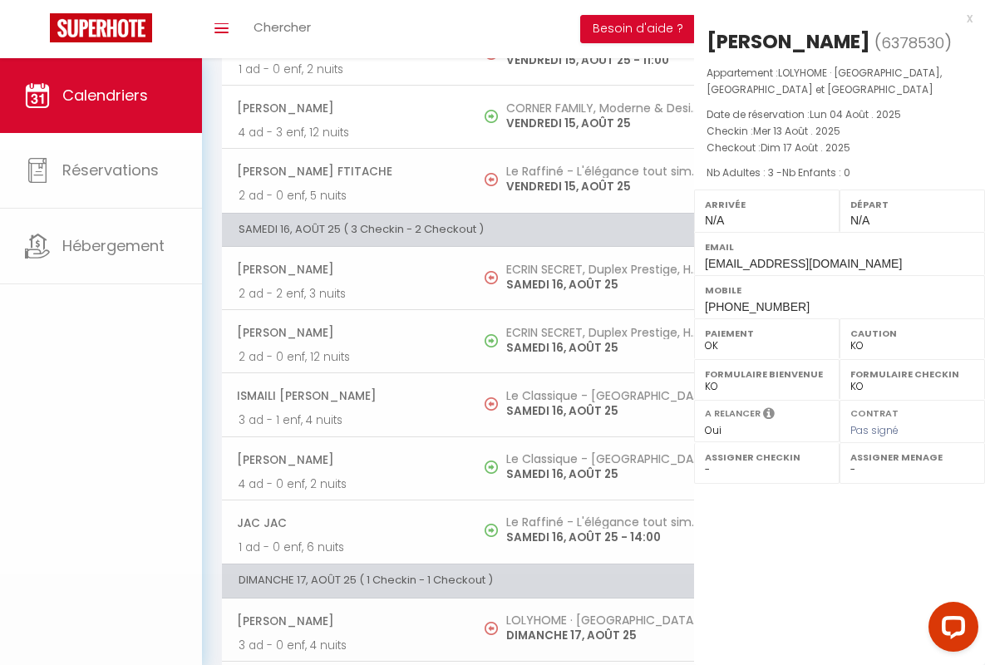
click at [833, 17] on div "x" at bounding box center [833, 18] width 278 height 20
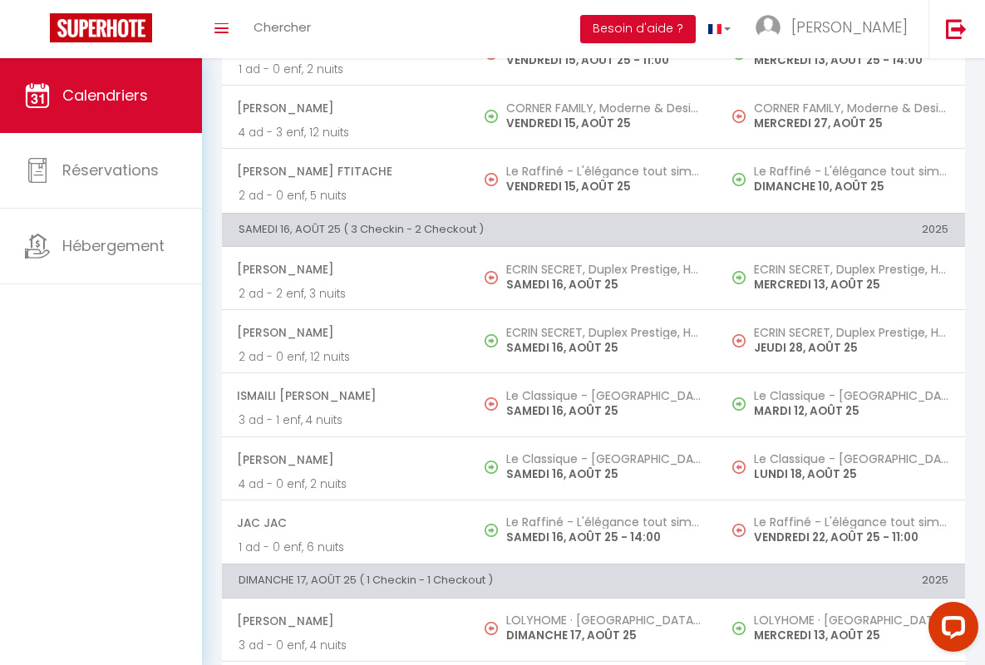
scroll to position [1207, 0]
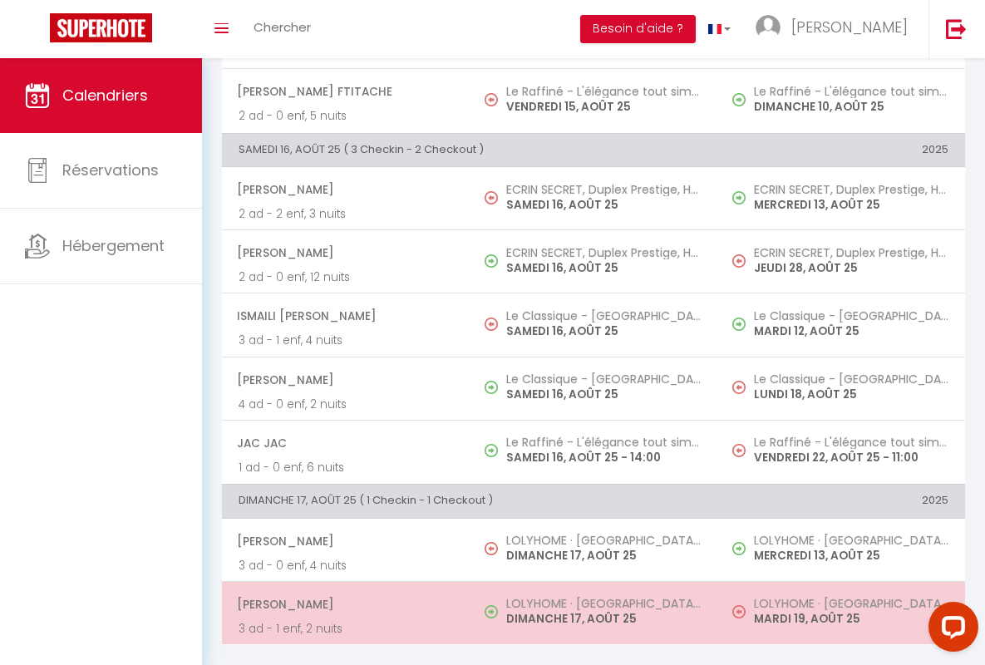
click at [342, 591] on span "[PERSON_NAME]" at bounding box center [345, 604] width 216 height 32
select select "OK"
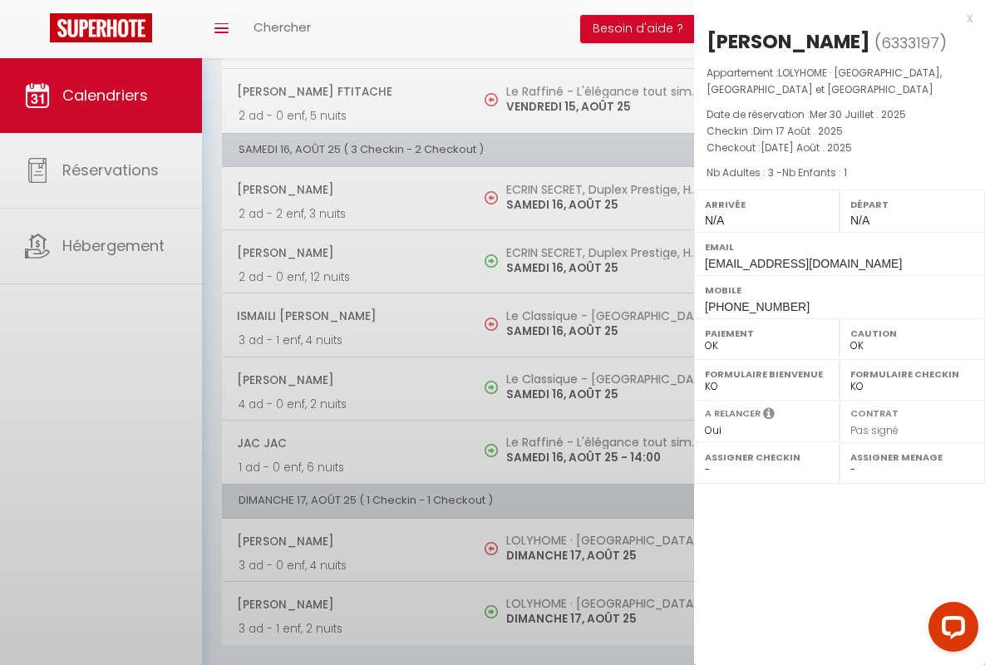
click at [833, 17] on div "x" at bounding box center [833, 18] width 278 height 20
